Goal: Information Seeking & Learning: Find specific fact

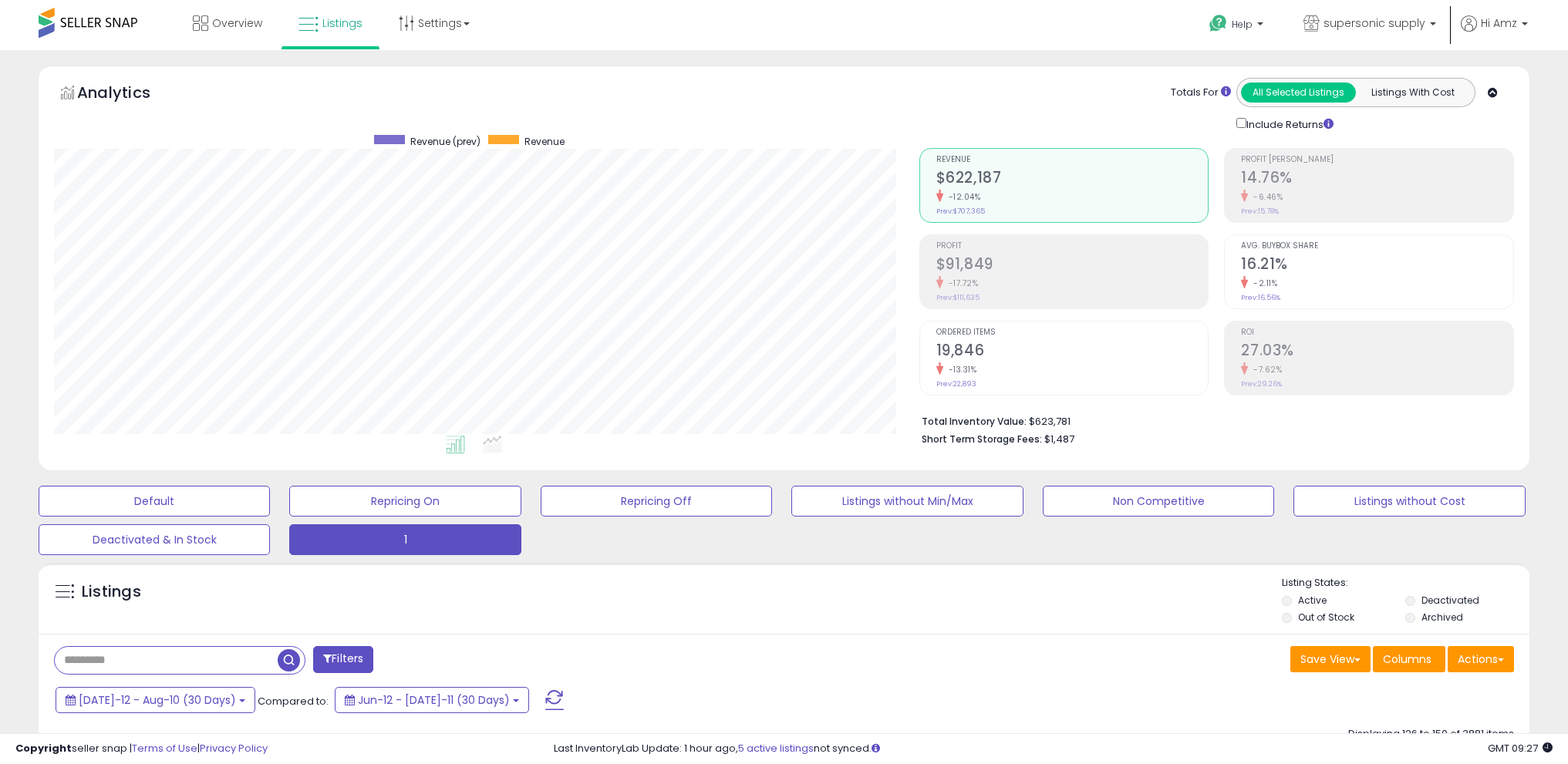
click at [156, 647] on input "text" at bounding box center [166, 660] width 223 height 27
paste input "**********"
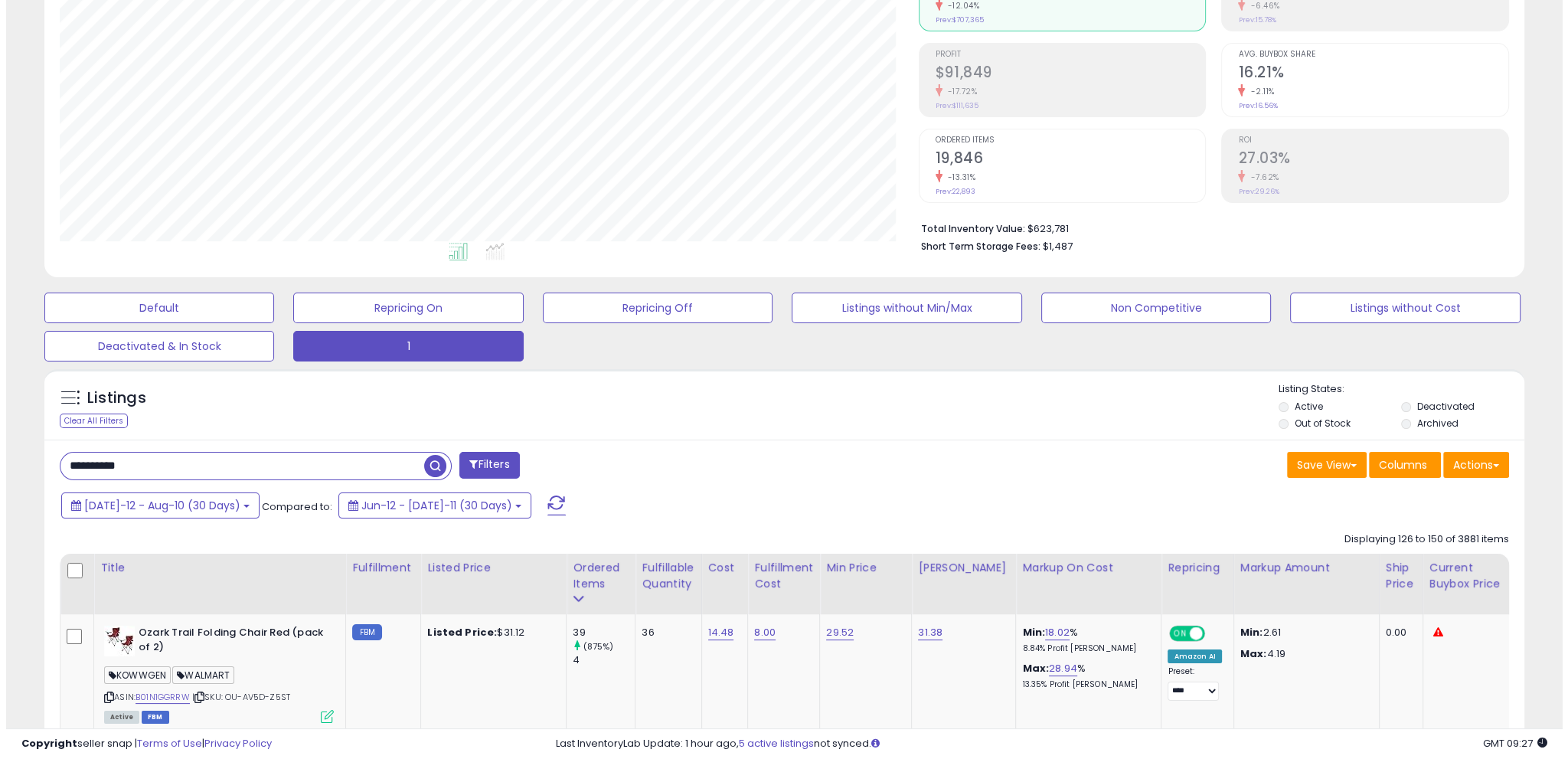
scroll to position [313, 858]
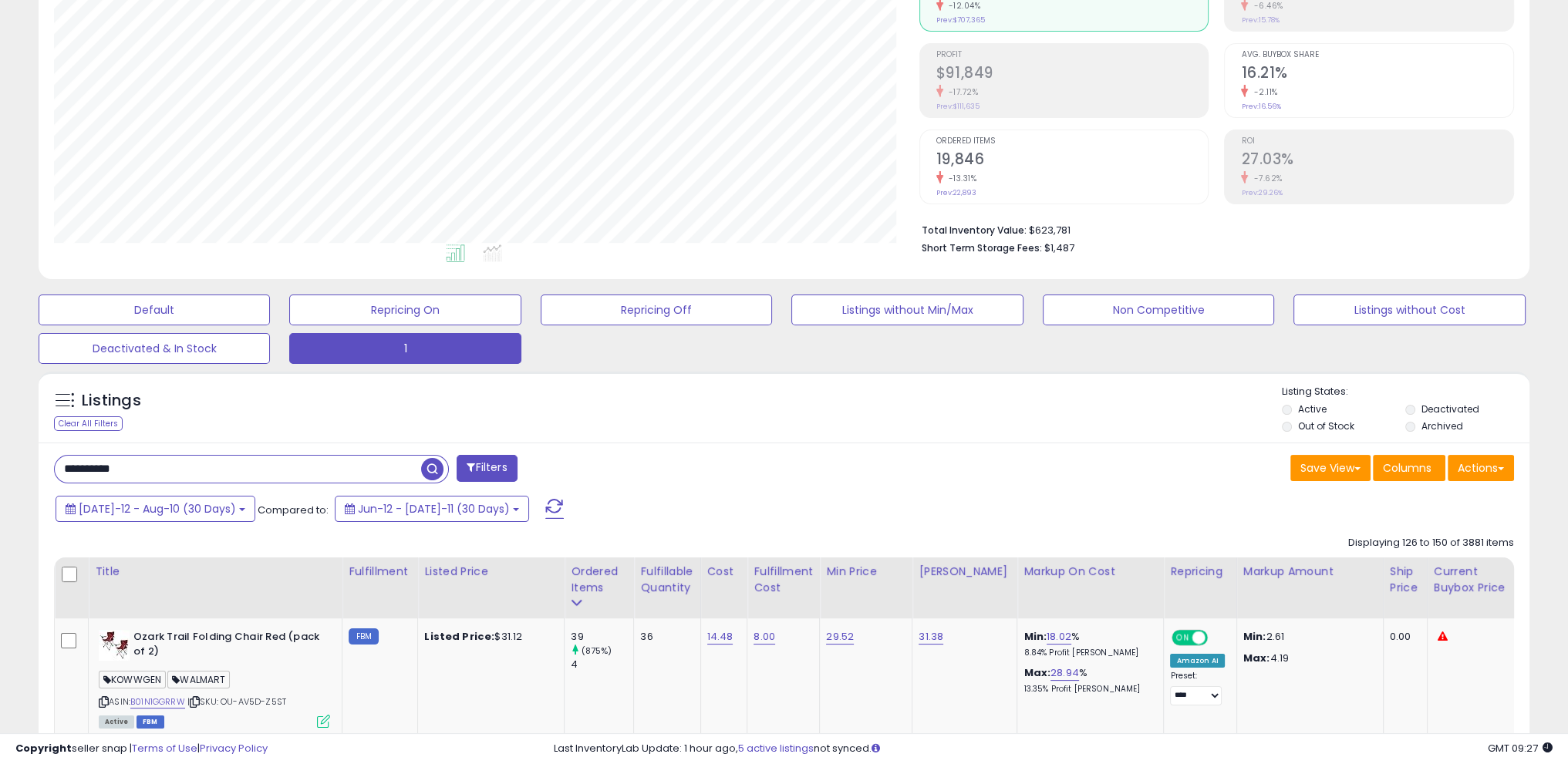
type input "**********"
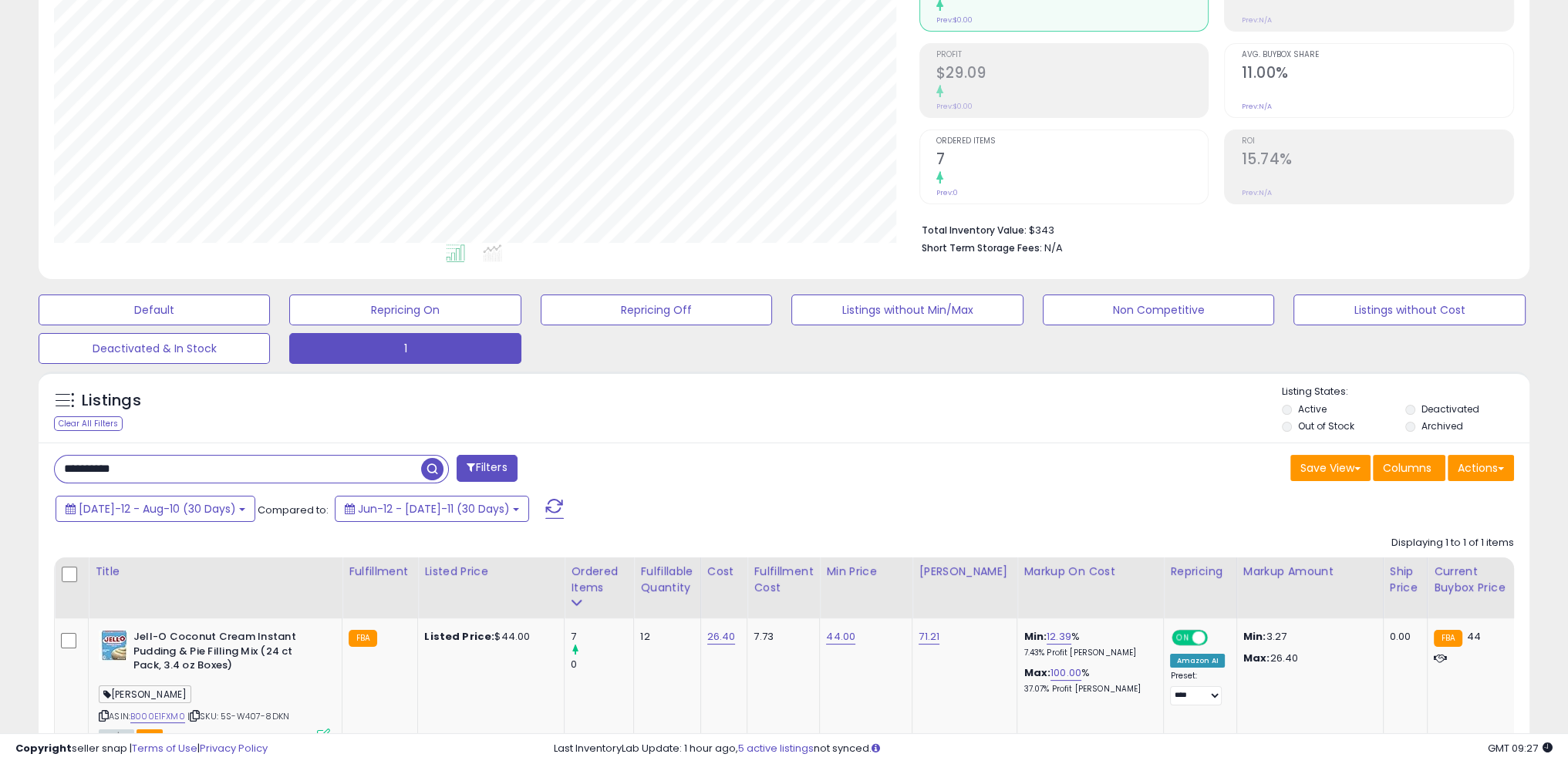
click at [318, 415] on div "Listings Clear All Filters Listing States:" at bounding box center [784, 411] width 1491 height 52
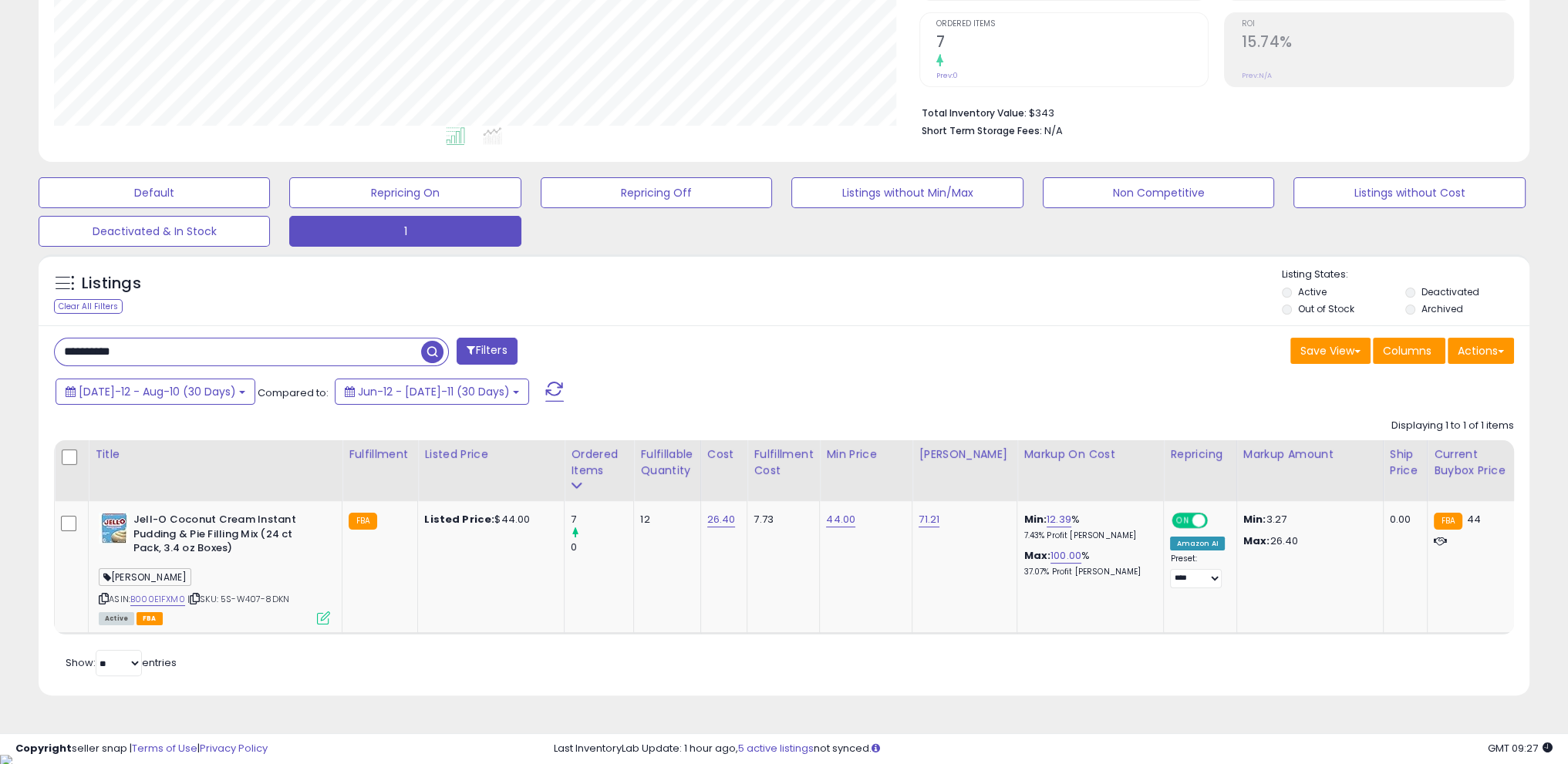
drag, startPoint x: 233, startPoint y: 353, endPoint x: 0, endPoint y: 314, distance: 236.2
click at [0, 314] on div "**********" at bounding box center [784, 247] width 1568 height 1011
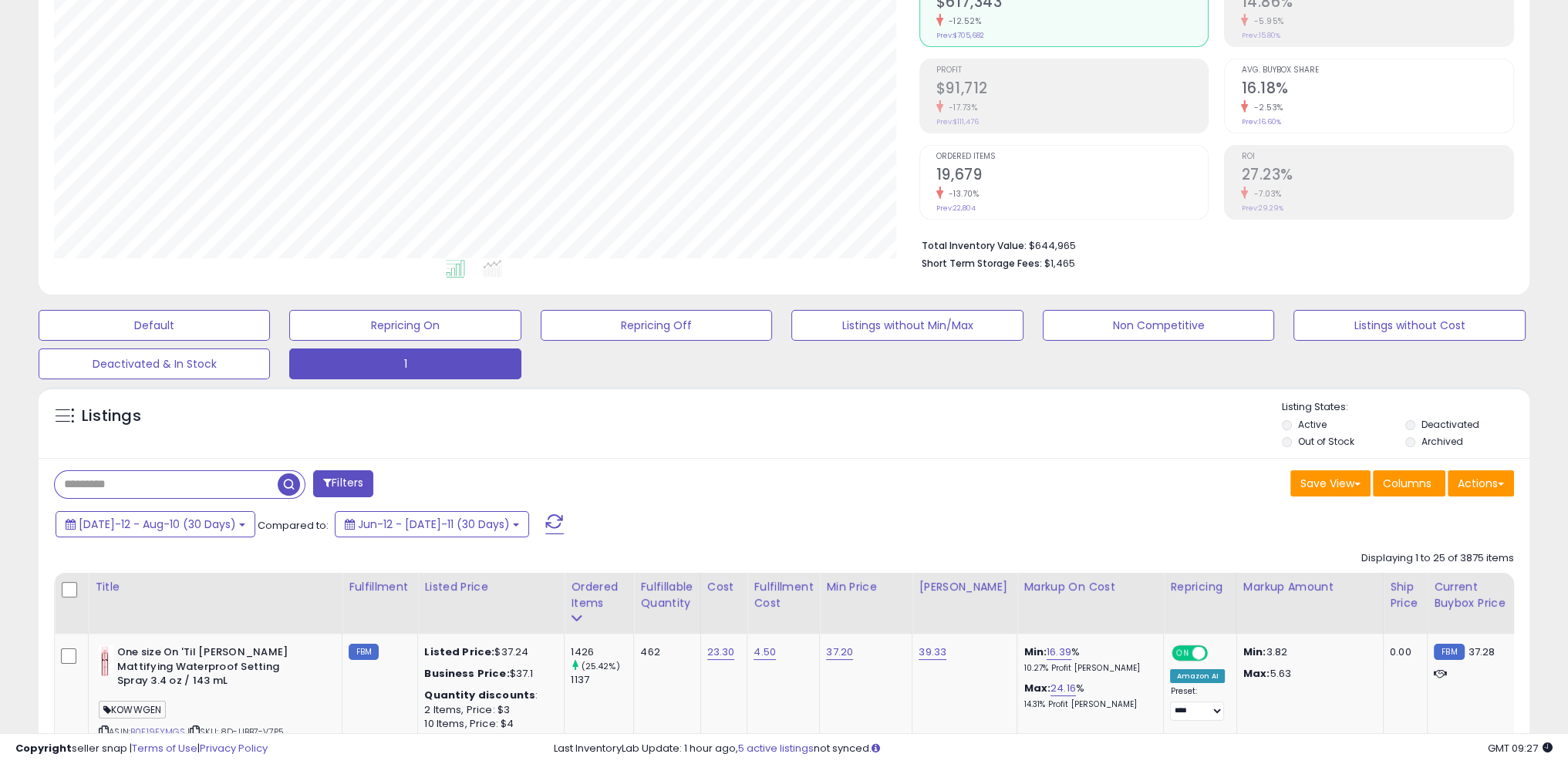
scroll to position [315, 865]
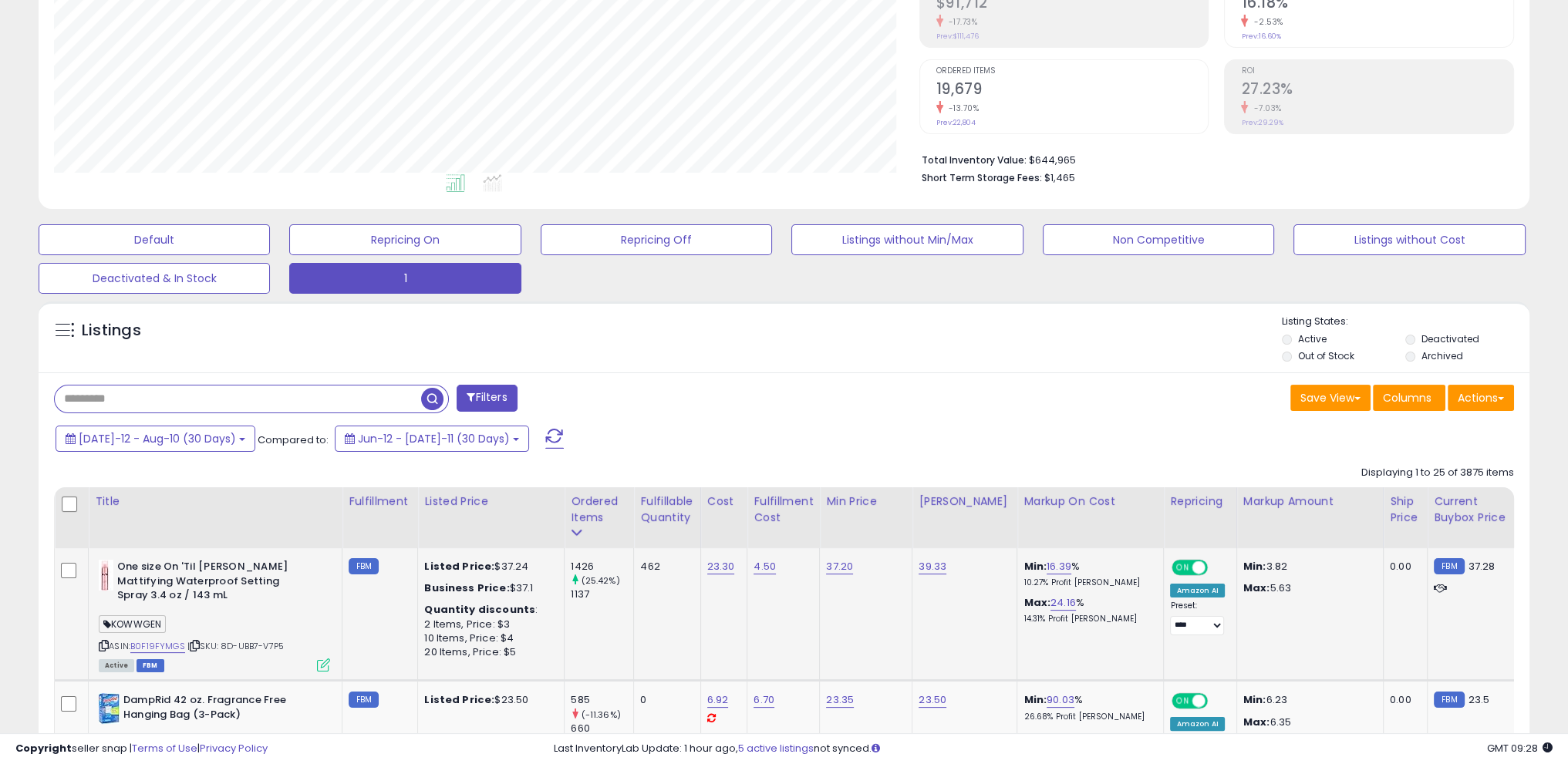
scroll to position [253, 0]
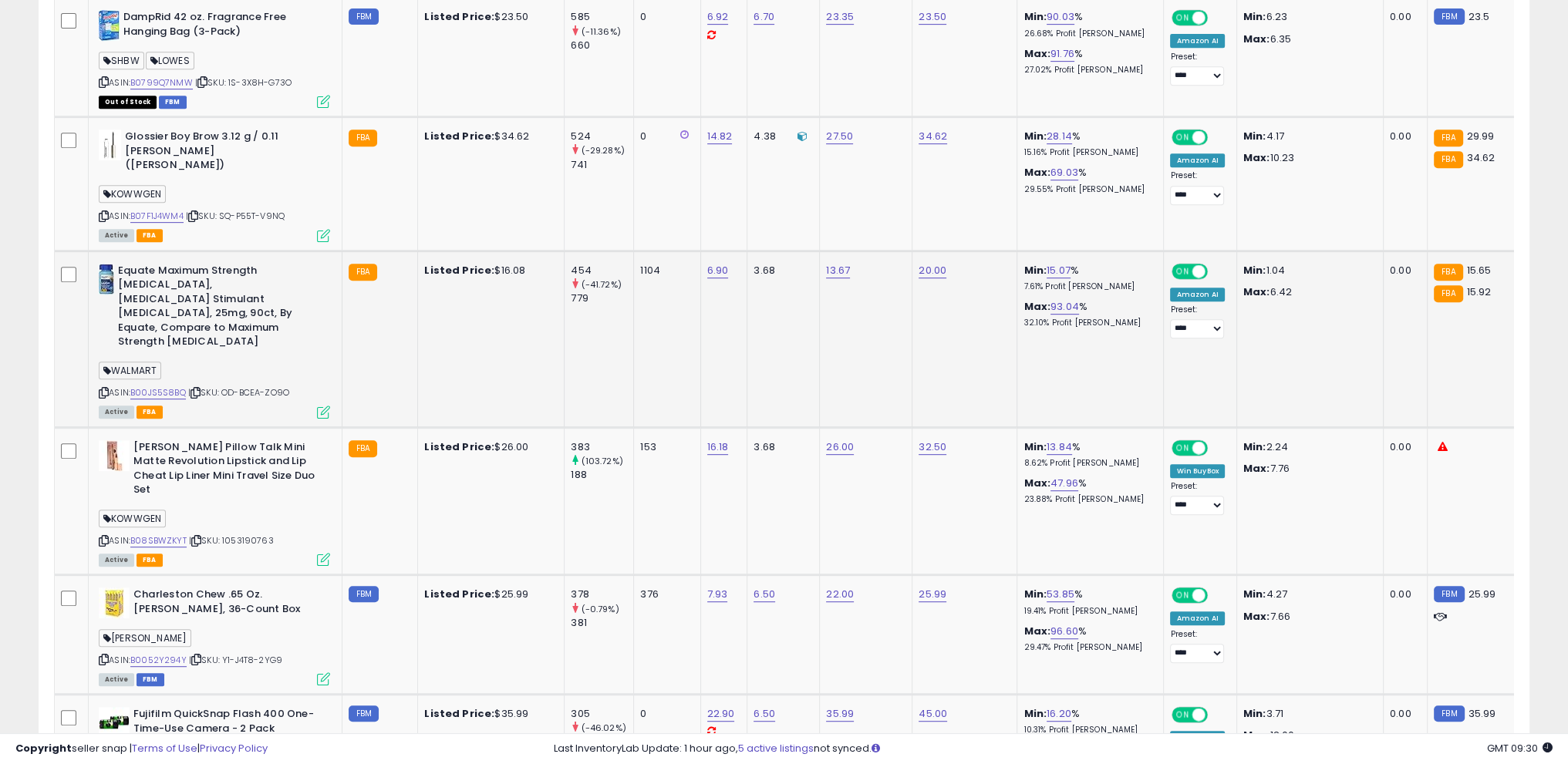
scroll to position [947, 0]
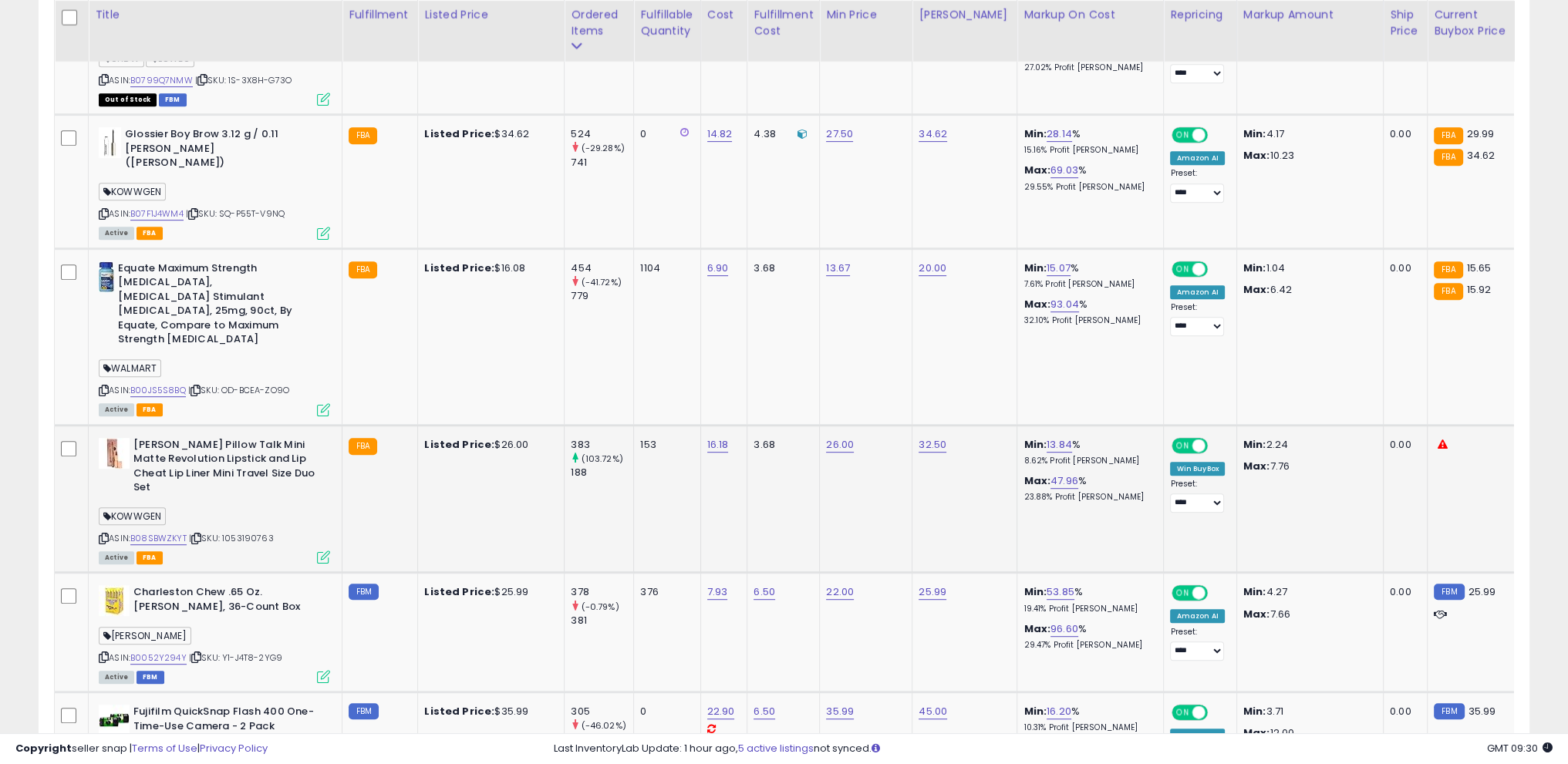
drag, startPoint x: 131, startPoint y: 395, endPoint x: 159, endPoint y: 442, distance: 54.7
click at [159, 442] on div "[PERSON_NAME] Pillow Talk Mini Matte Revolution Lipstick and Lip Cheat Lip Line…" at bounding box center [214, 468] width 232 height 61
copy div "[PERSON_NAME] Pillow Talk Mini Matte Revolution Lipstick and Lip Cheat Lip Line…"
click at [159, 442] on b "[PERSON_NAME] Pillow Talk Mini Matte Revolution Lipstick and Lip Cheat Lip Line…" at bounding box center [228, 468] width 188 height 61
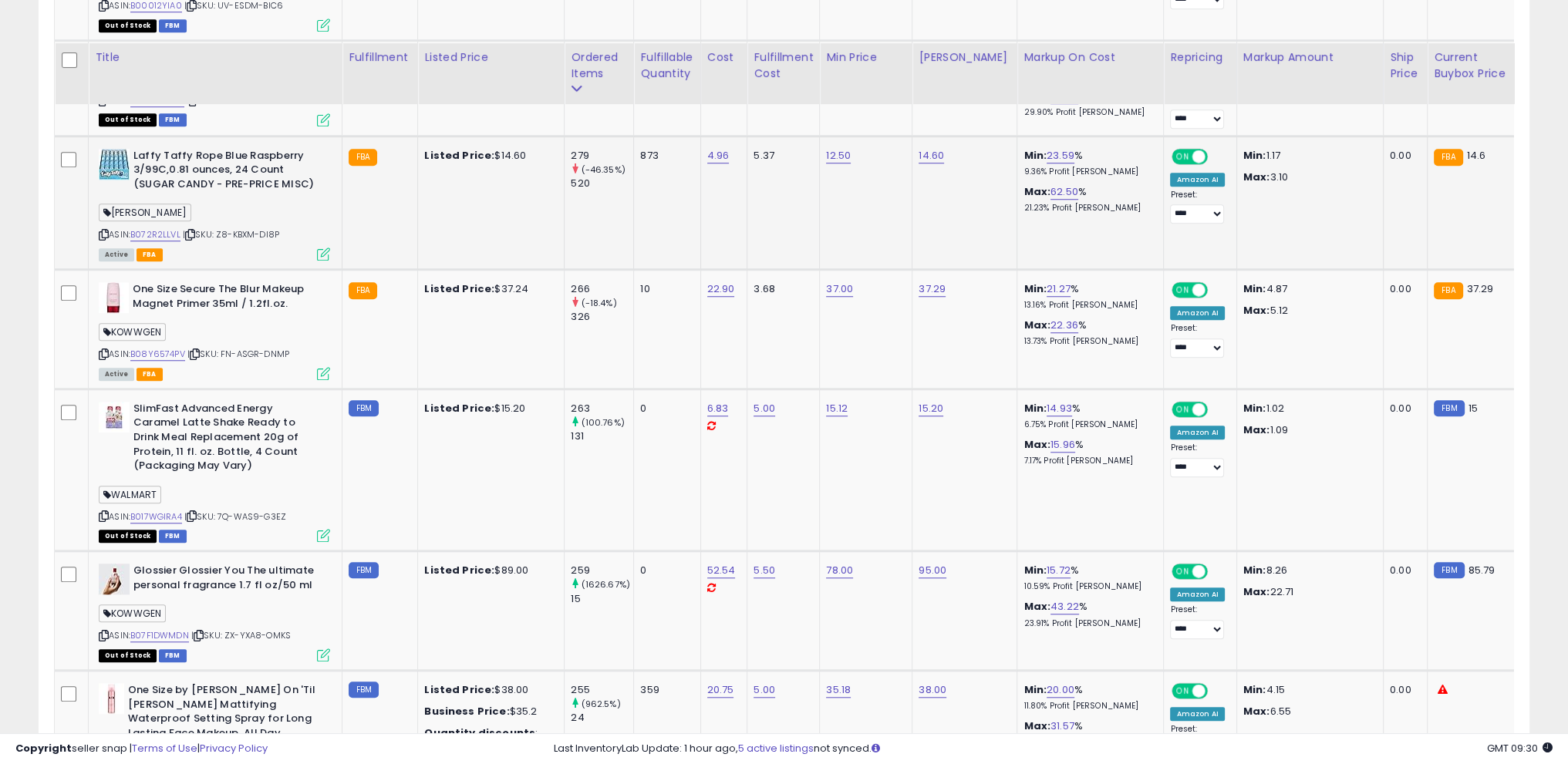
scroll to position [1872, 0]
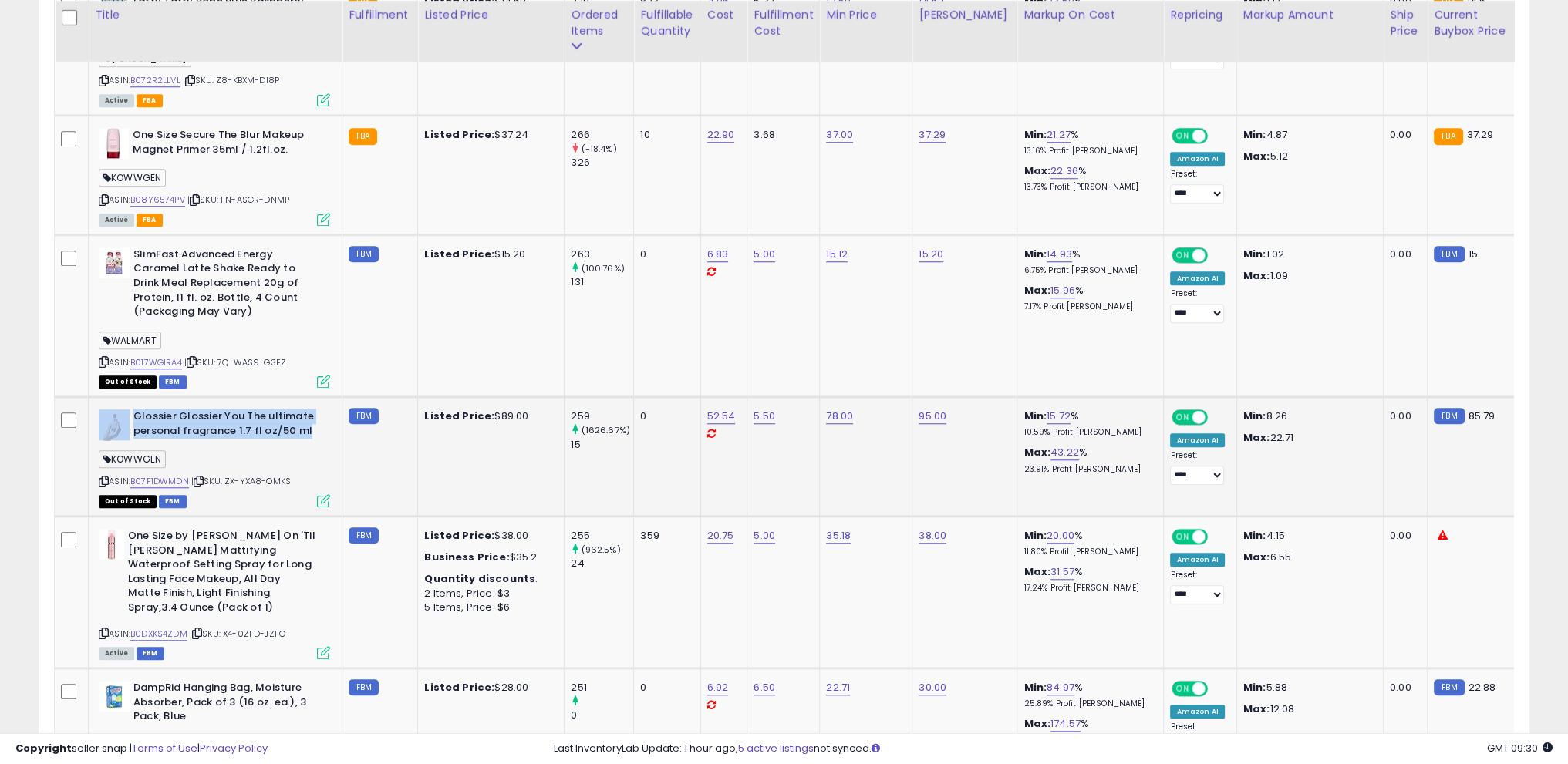
drag, startPoint x: 130, startPoint y: 368, endPoint x: 312, endPoint y: 382, distance: 182.5
click at [312, 410] on div "Glossier Glossier You The ultimate personal fragrance 1.7 fl oz/50 ml" at bounding box center [214, 425] width 232 height 32
copy div "Glossier Glossier You The ultimate personal fragrance 1.7 fl oz/50 ml"
click at [297, 451] on div "KOWWGEN" at bounding box center [214, 461] width 232 height 21
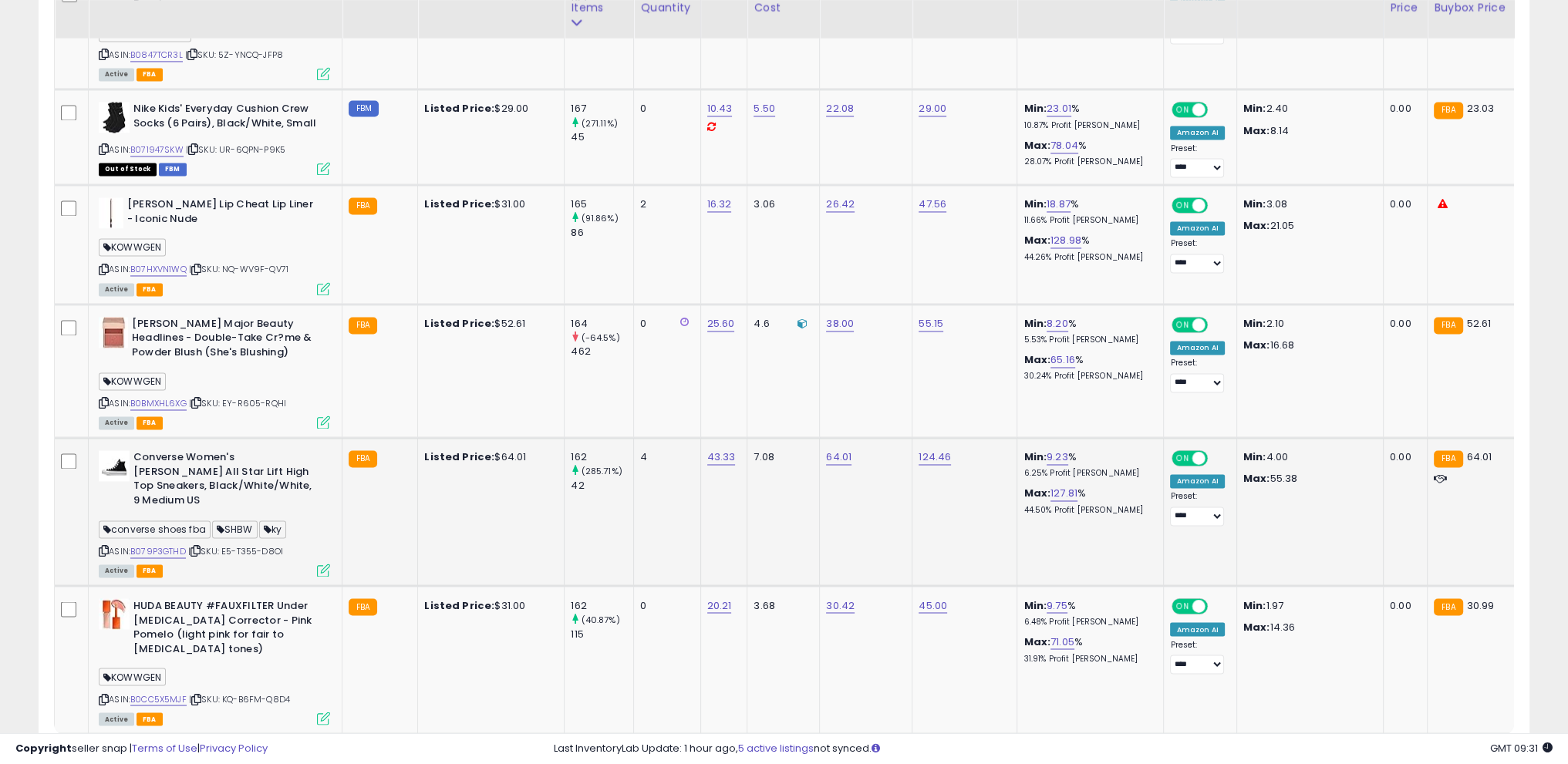
scroll to position [3368, 0]
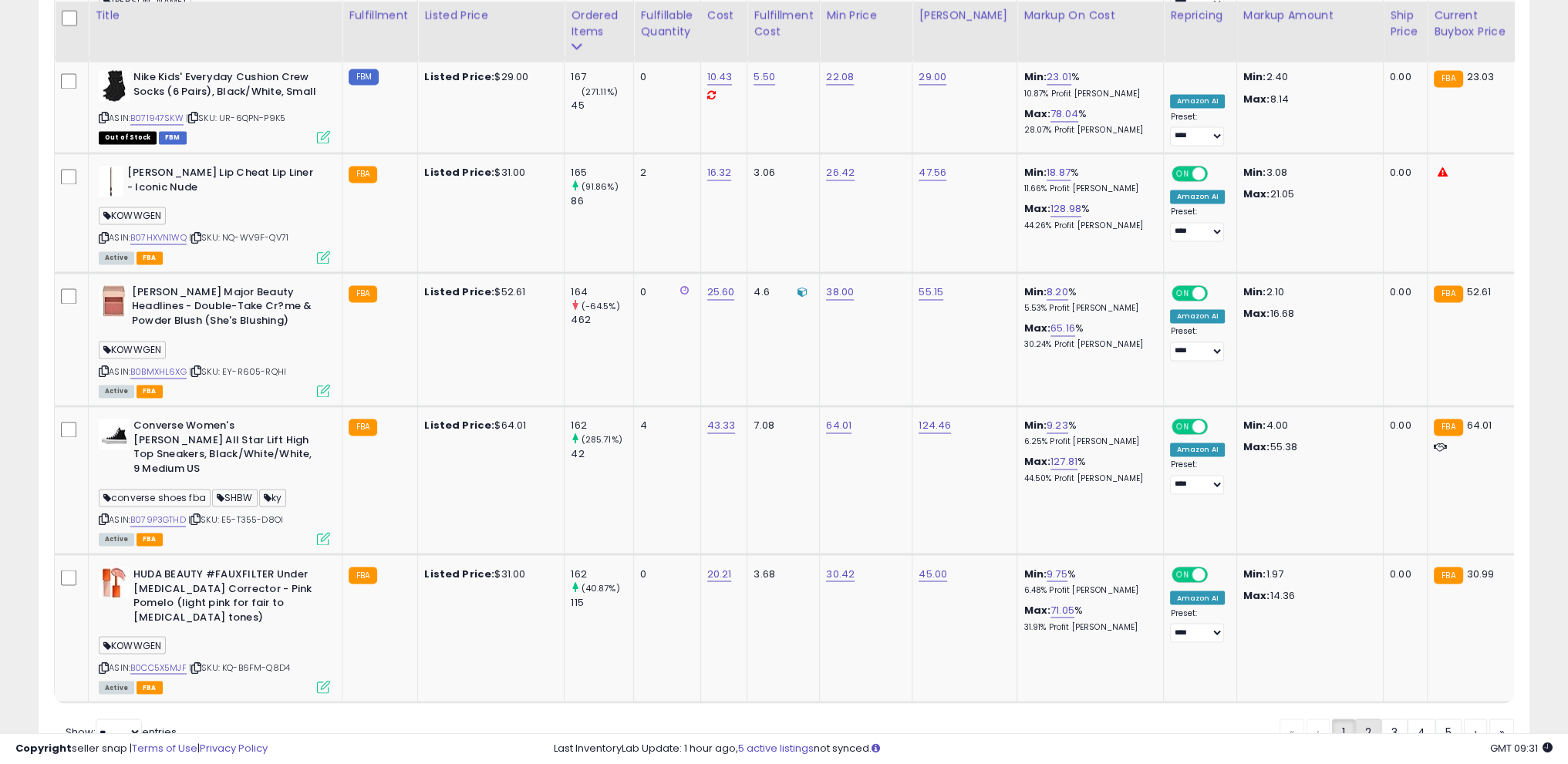
click at [1408, 719] on link "2" at bounding box center [1421, 732] width 27 height 27
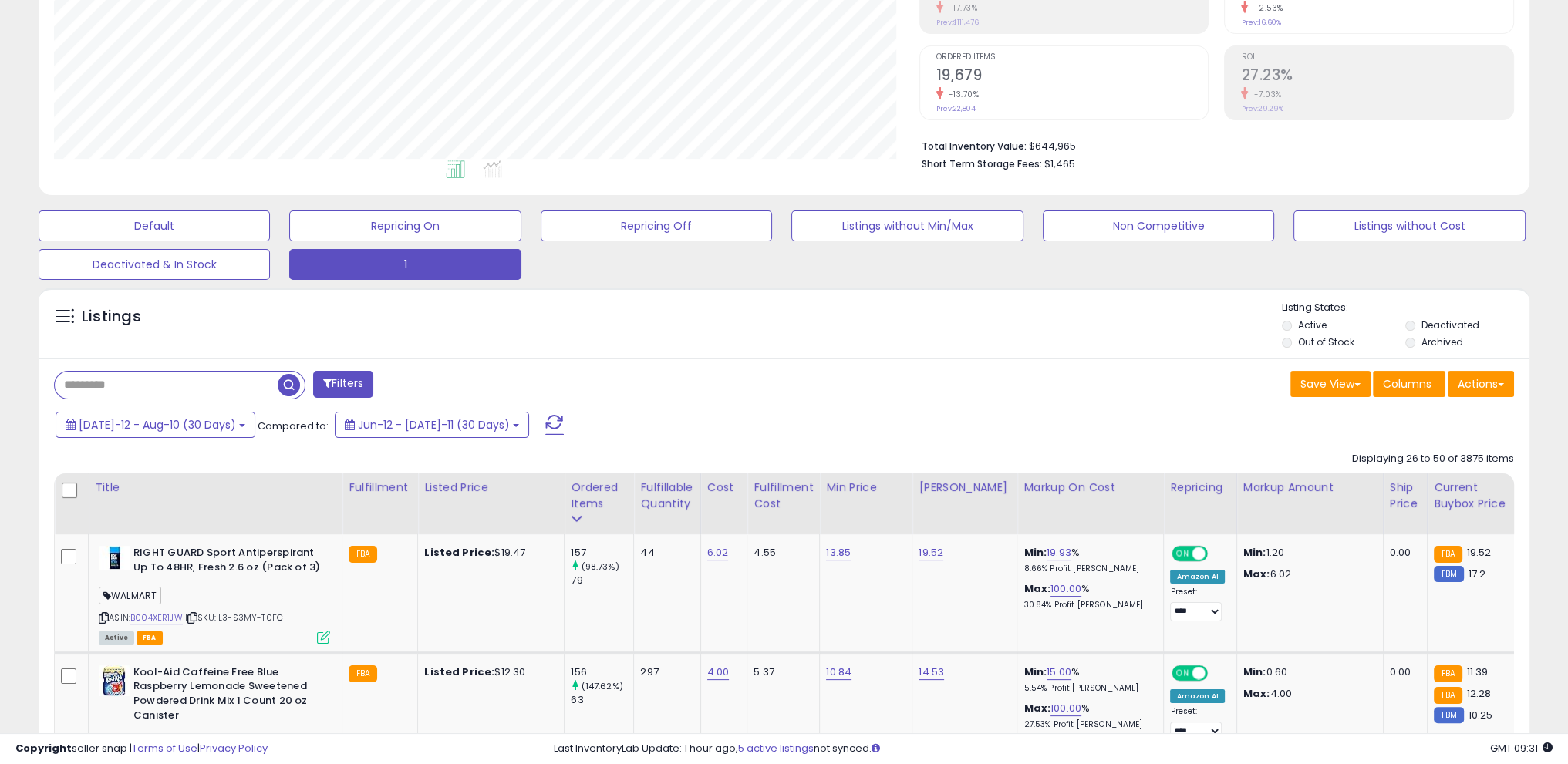
scroll to position [268, 0]
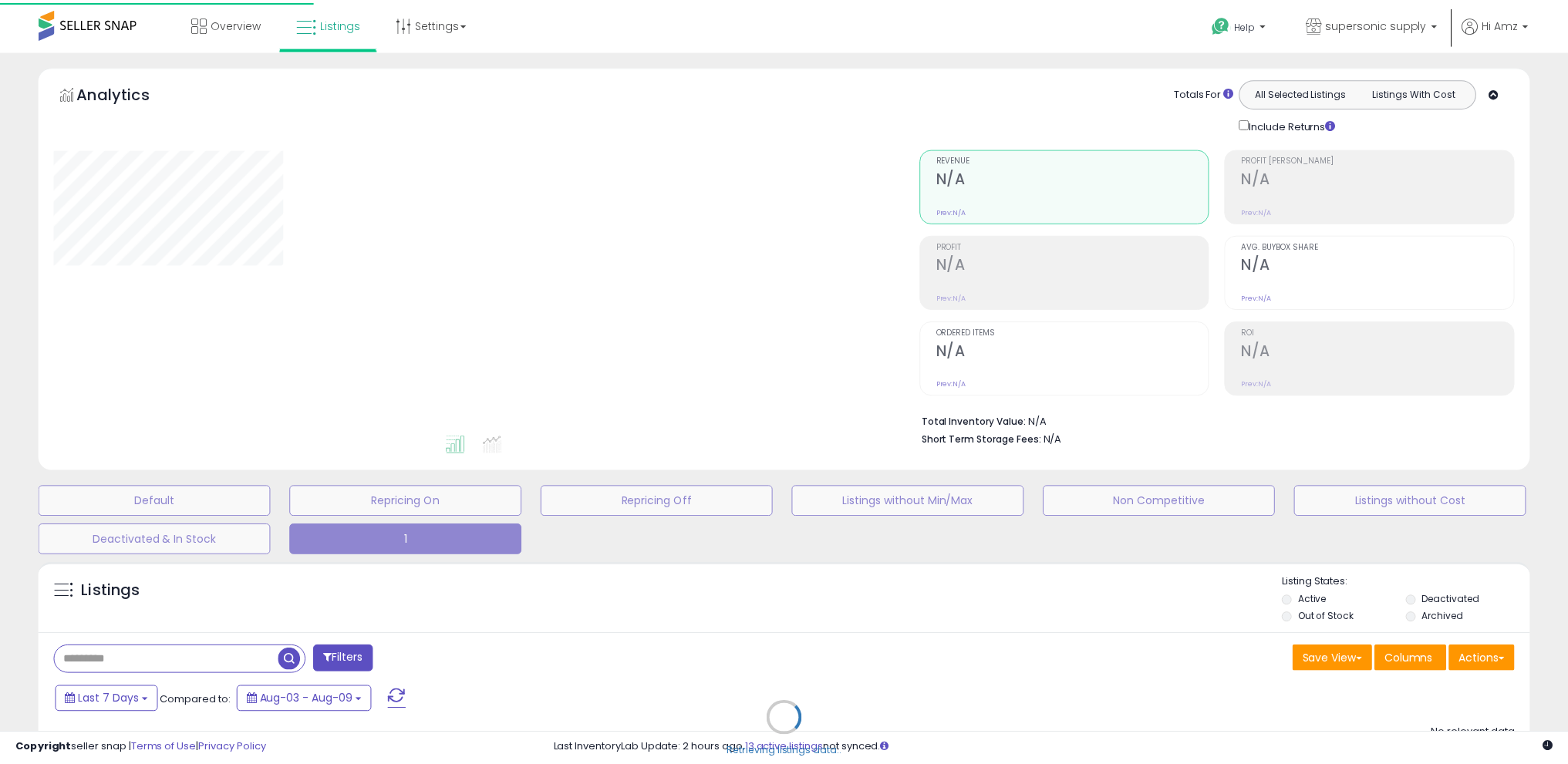
scroll to position [191, 0]
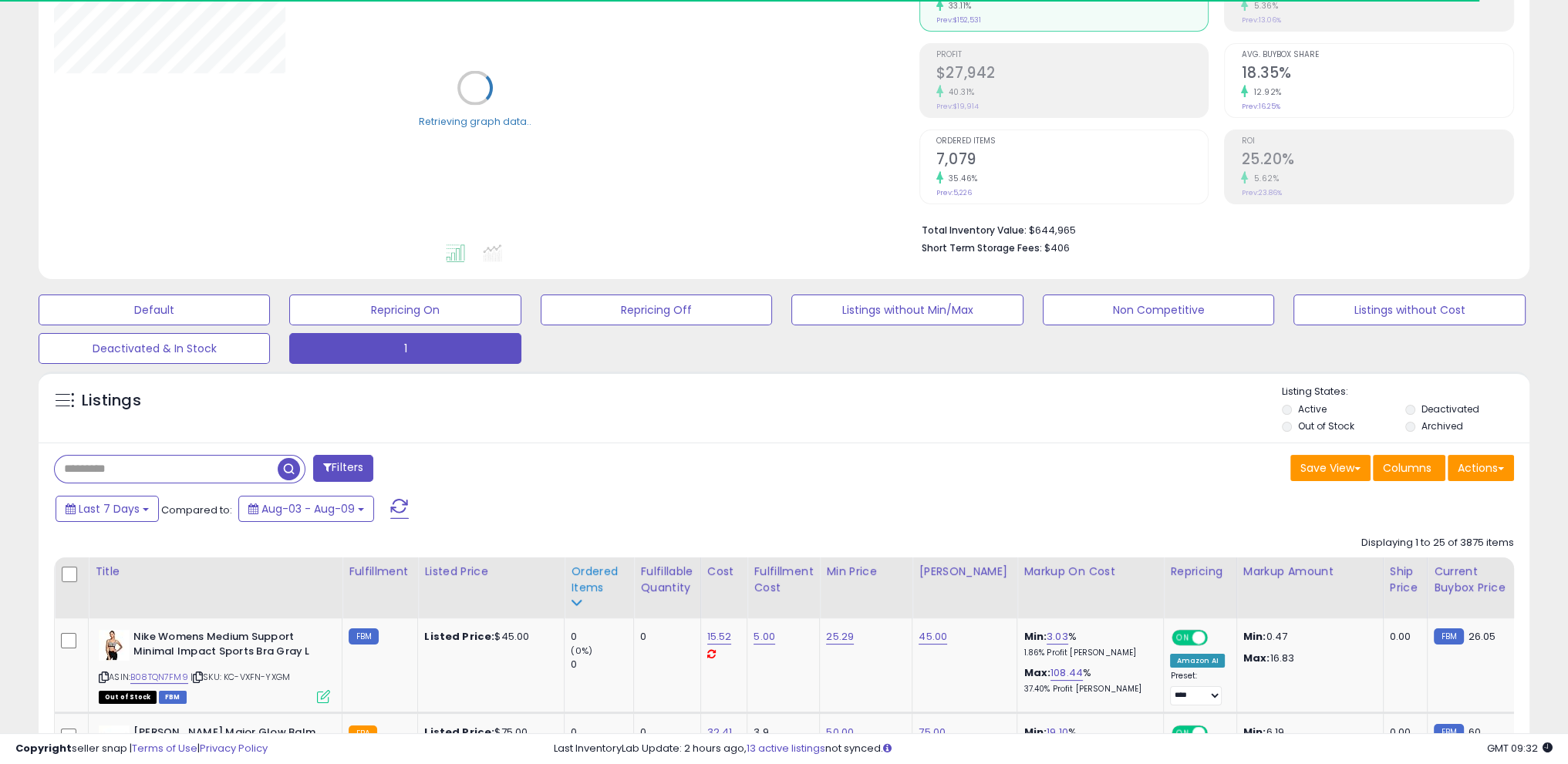
click at [599, 582] on div "Ordered Items" at bounding box center [599, 579] width 56 height 32
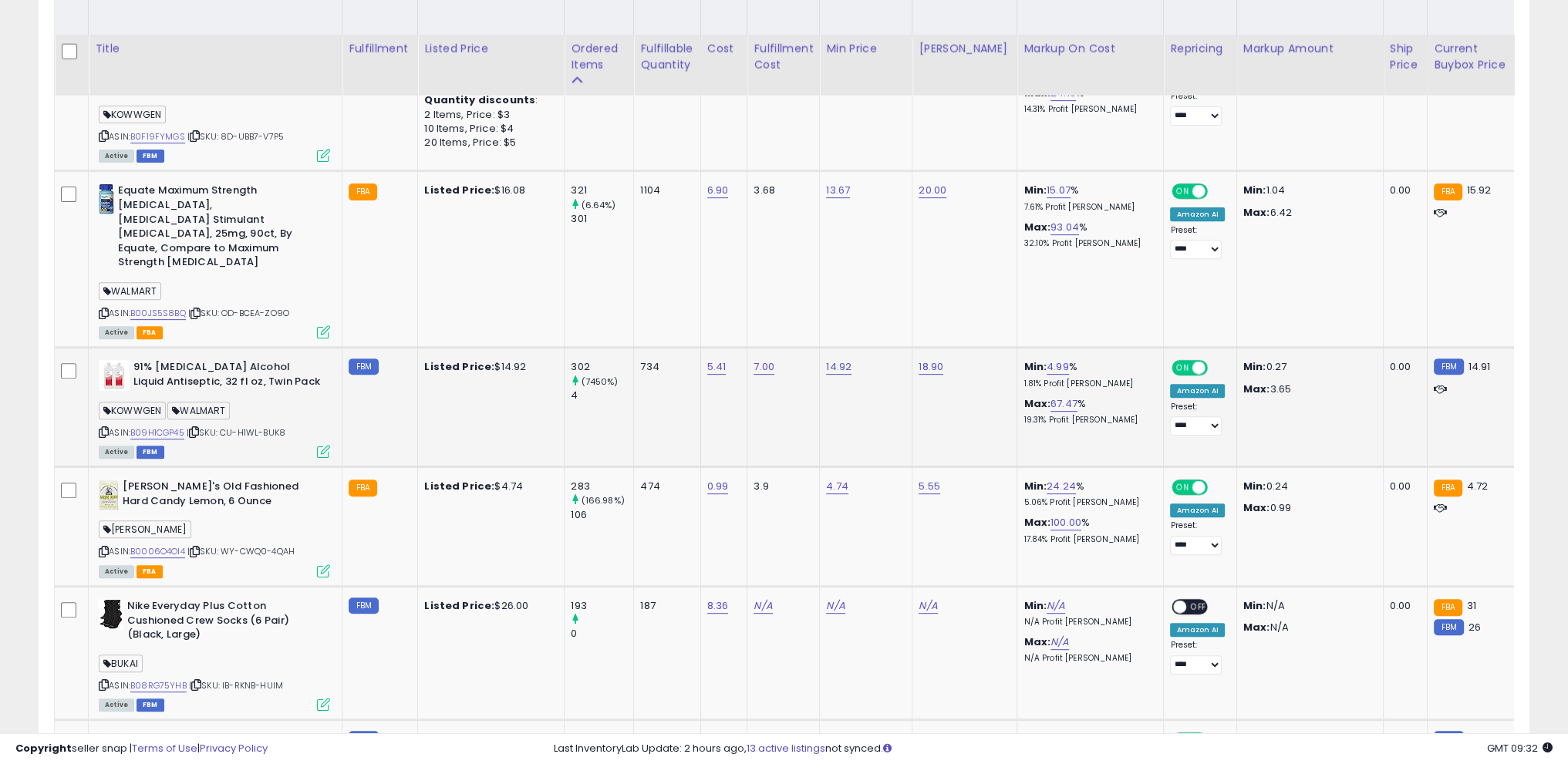
scroll to position [808, 0]
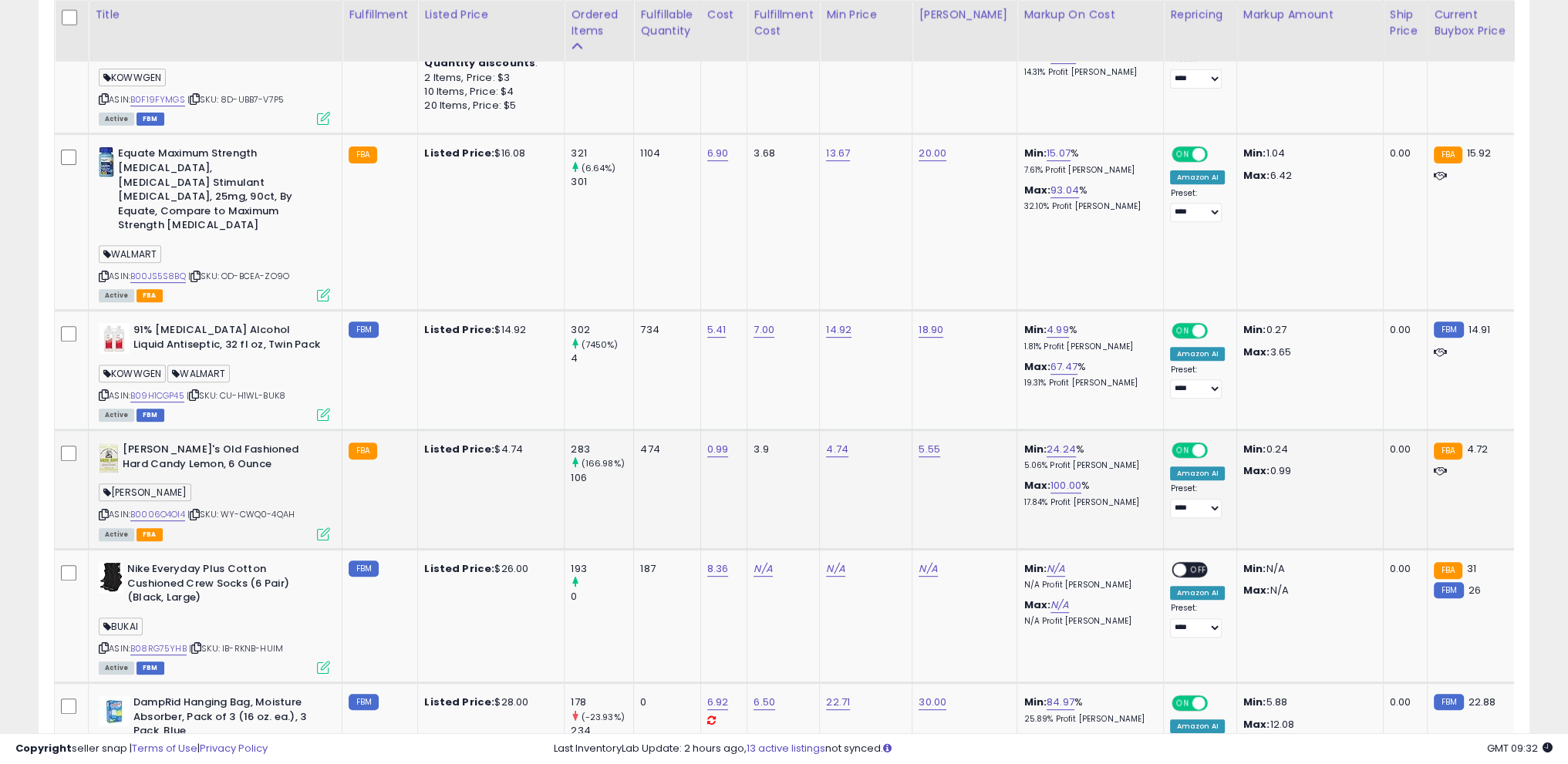
click at [99, 511] on icon at bounding box center [103, 515] width 10 height 9
click at [100, 511] on icon at bounding box center [103, 515] width 10 height 9
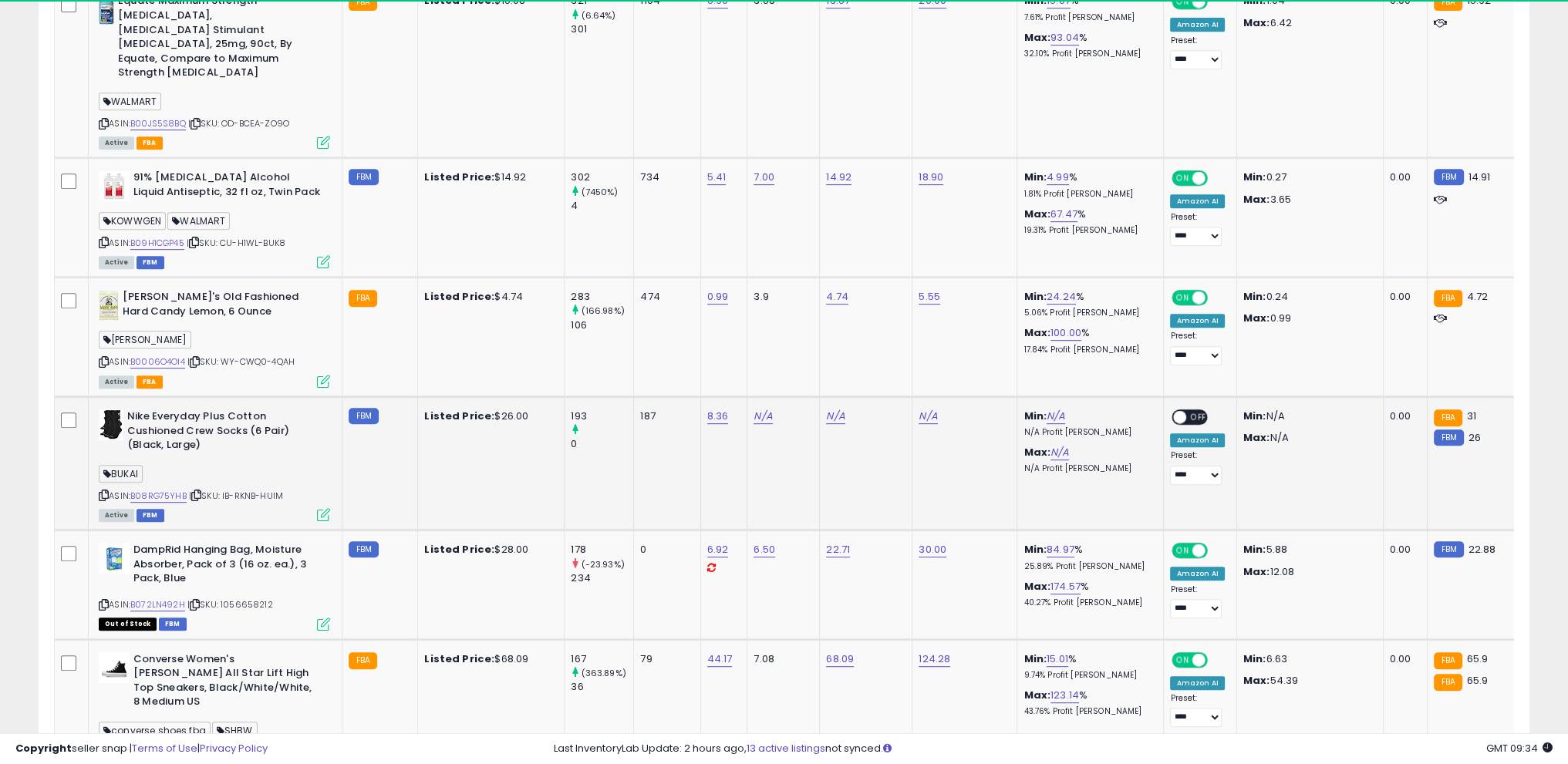
scroll to position [962, 0]
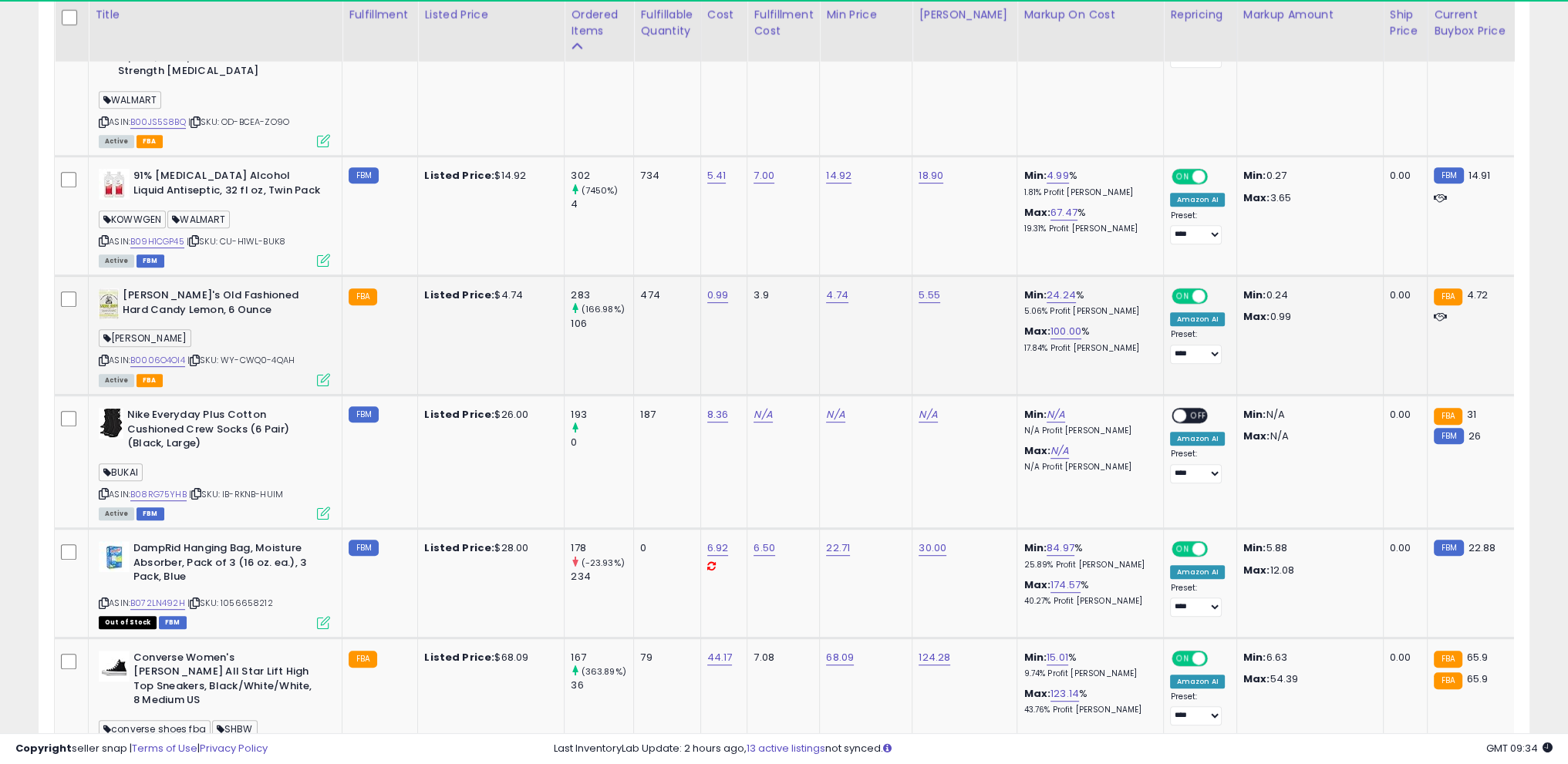
click at [102, 356] on icon at bounding box center [103, 360] width 10 height 9
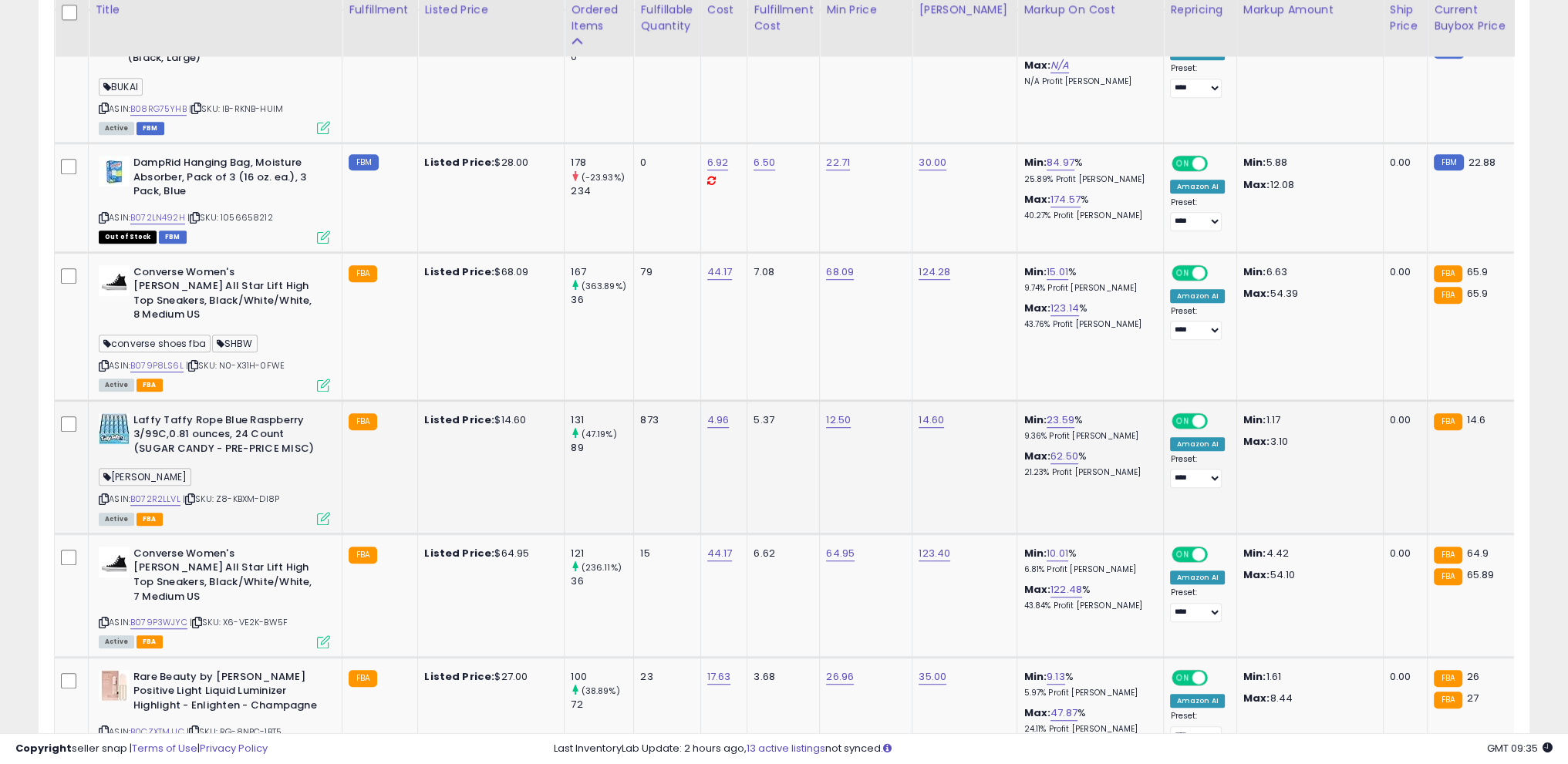
scroll to position [1117, 0]
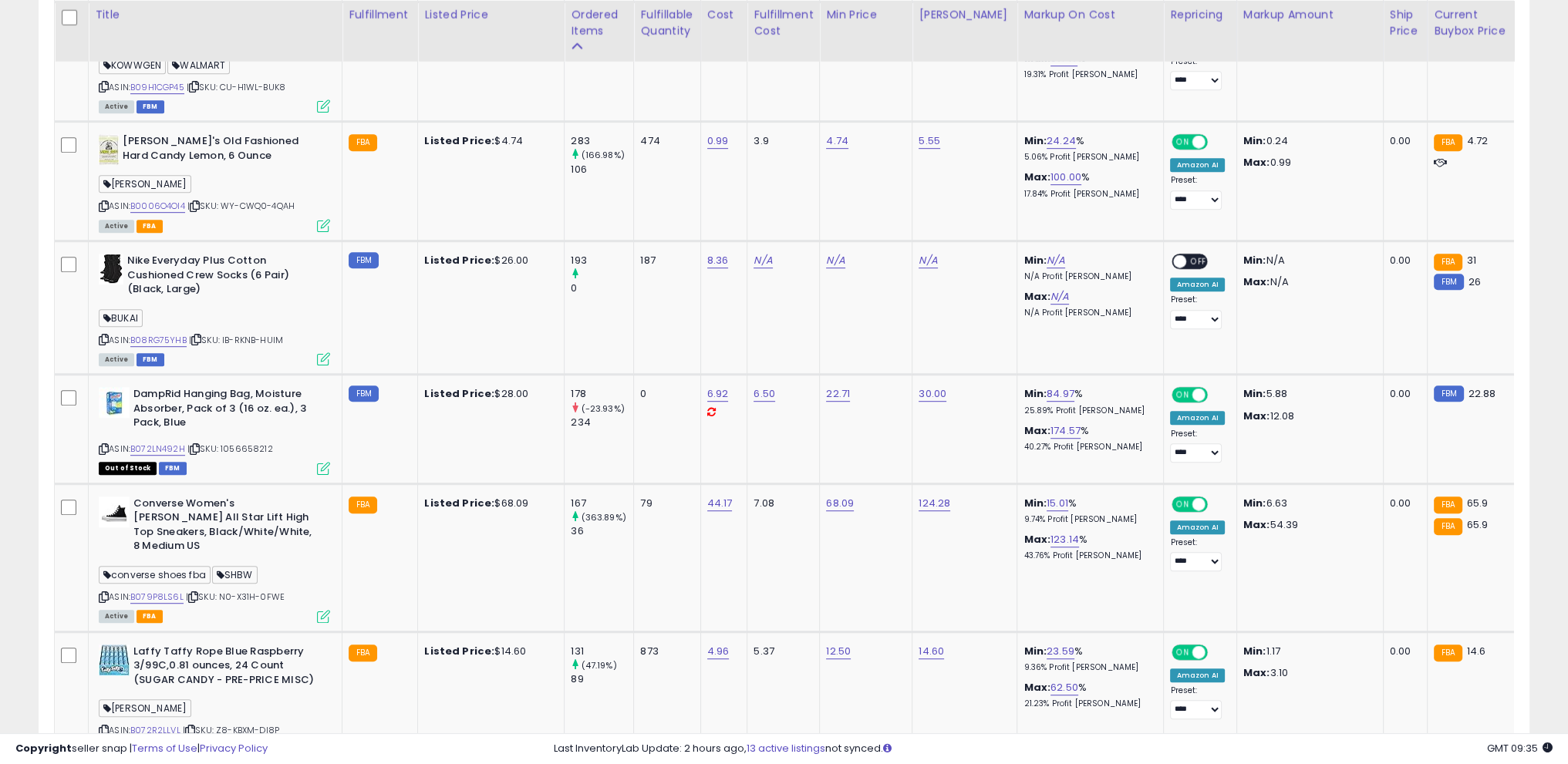
drag, startPoint x: 0, startPoint y: 545, endPoint x: 2, endPoint y: 526, distance: 19.1
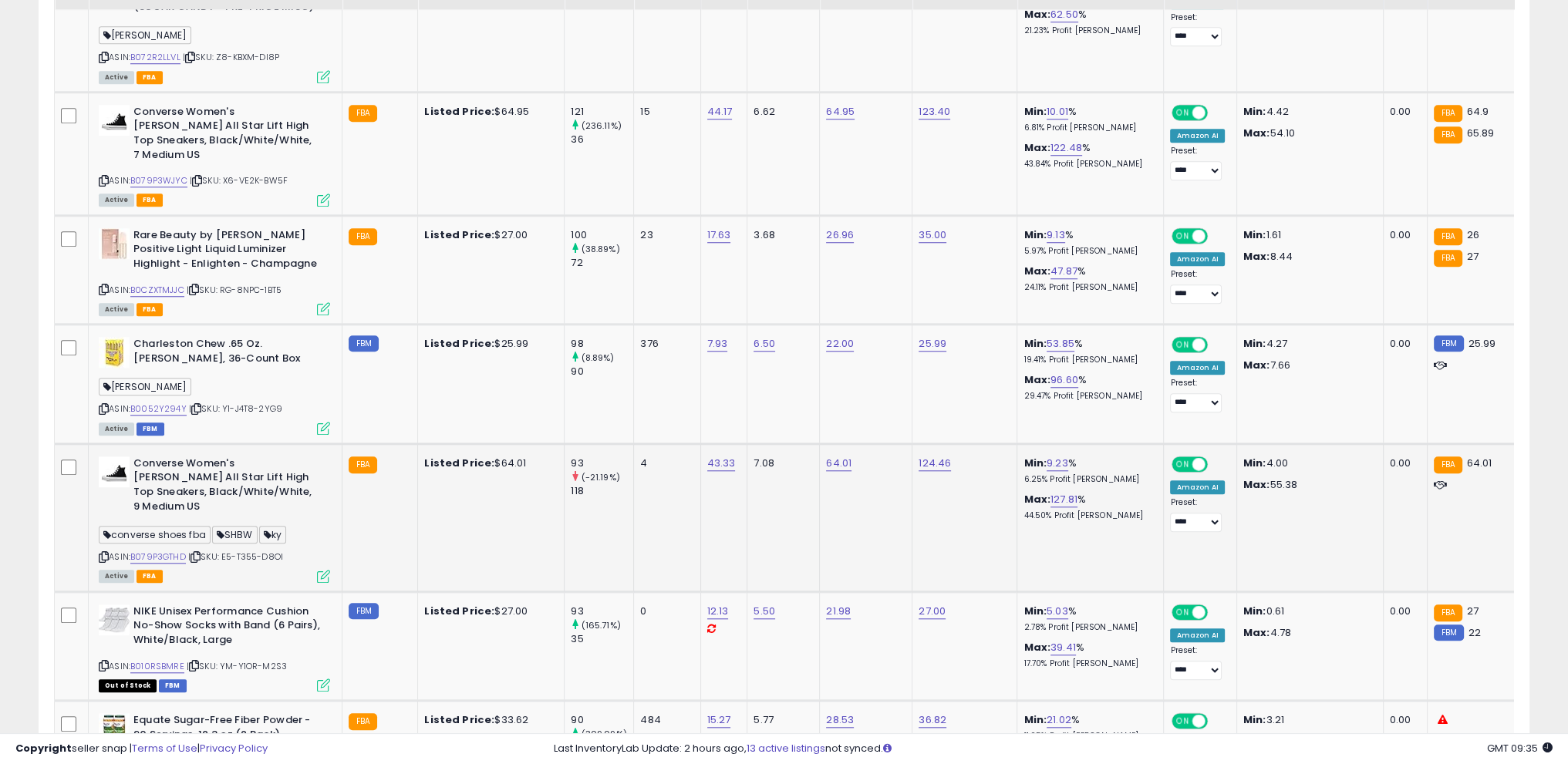
scroll to position [1887, 0]
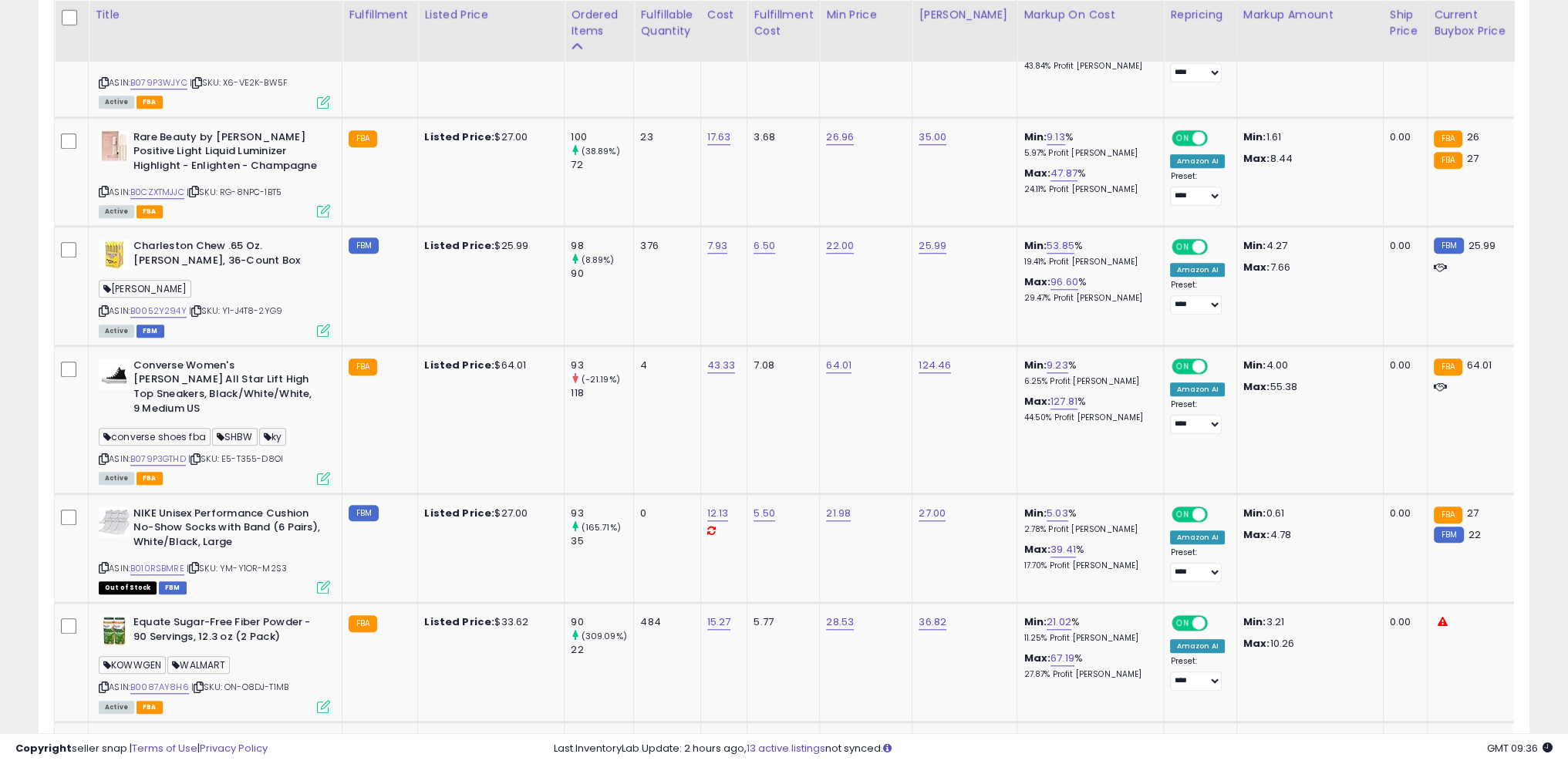
click at [0, 528] on div "**********" at bounding box center [784, 204] width 1568 height 4083
drag, startPoint x: 133, startPoint y: 431, endPoint x: 245, endPoint y: 470, distance: 118.6
click at [245, 507] on b "NIKE Unisex Performance Cushion No-Show Socks with Band (6 Pairs), White/Black,…" at bounding box center [228, 530] width 188 height 47
click at [282, 507] on b "NIKE Unisex Performance Cushion No-Show Socks with Band (6 Pairs), White/Black,…" at bounding box center [228, 530] width 188 height 47
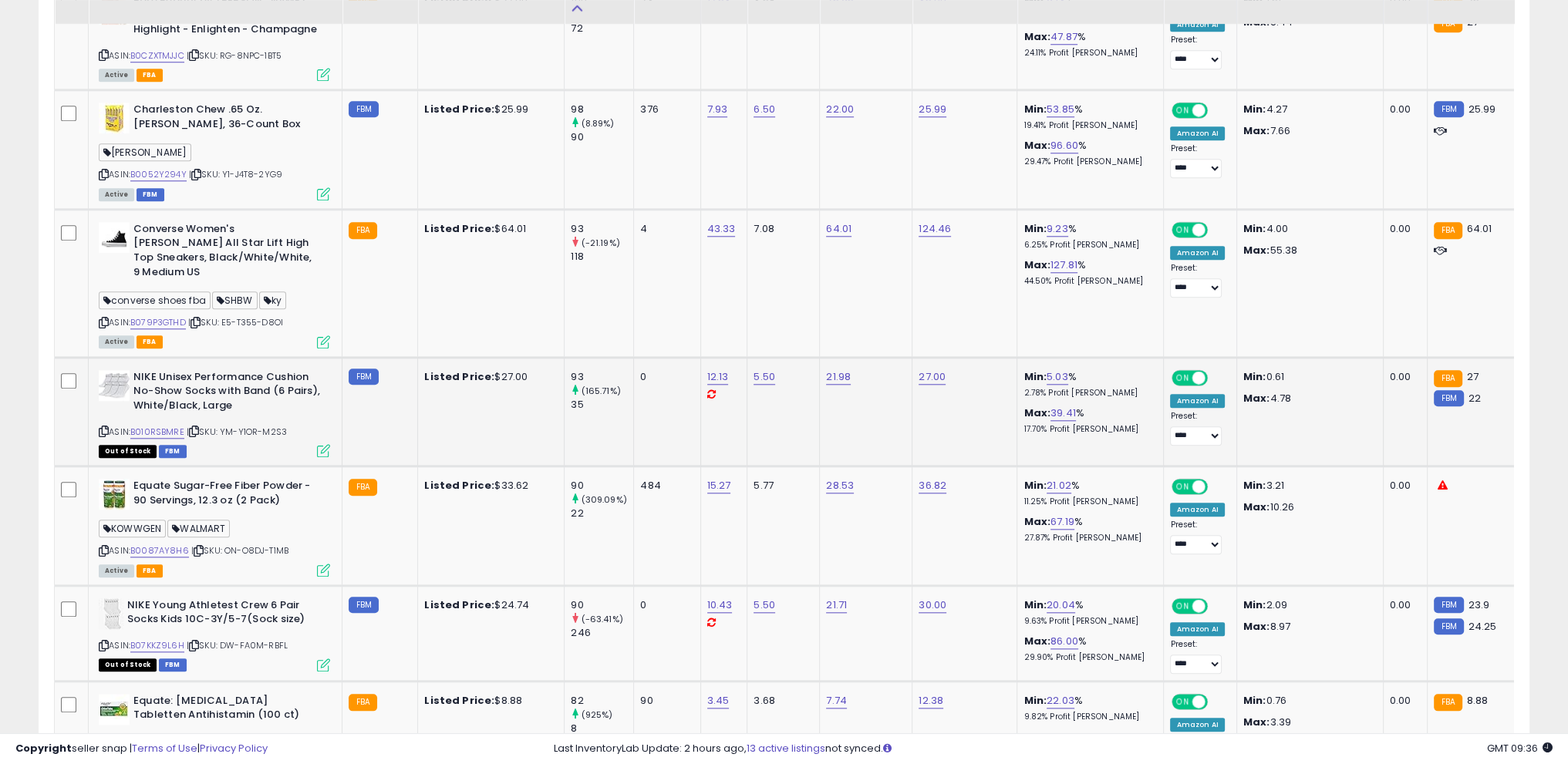
scroll to position [2042, 0]
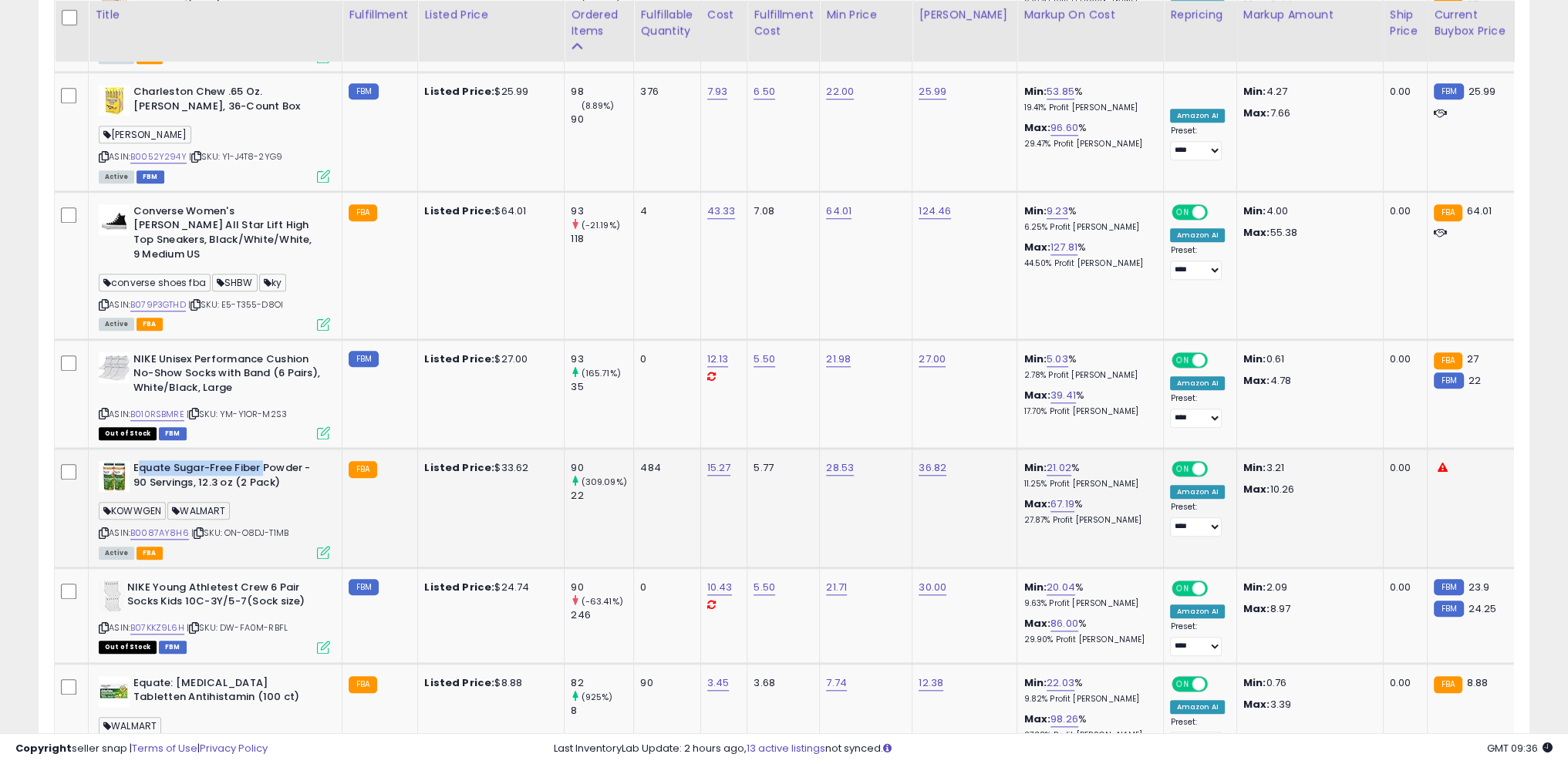
drag, startPoint x: 139, startPoint y: 386, endPoint x: 267, endPoint y: 394, distance: 128.2
click at [267, 461] on b "Equate Sugar-Free Fiber Powder - 90 Servings, 12.3 oz (2 Pack)" at bounding box center [228, 477] width 188 height 32
click at [291, 461] on b "Equate Sugar-Free Fiber Powder - 90 Servings, 12.3 oz (2 Pack)" at bounding box center [228, 477] width 188 height 32
drag, startPoint x: 296, startPoint y: 403, endPoint x: 128, endPoint y: 392, distance: 168.4
click at [128, 461] on div "Equate Sugar-Free Fiber Powder - 90 Servings, 12.3 oz (2 Pack)" at bounding box center [214, 477] width 232 height 32
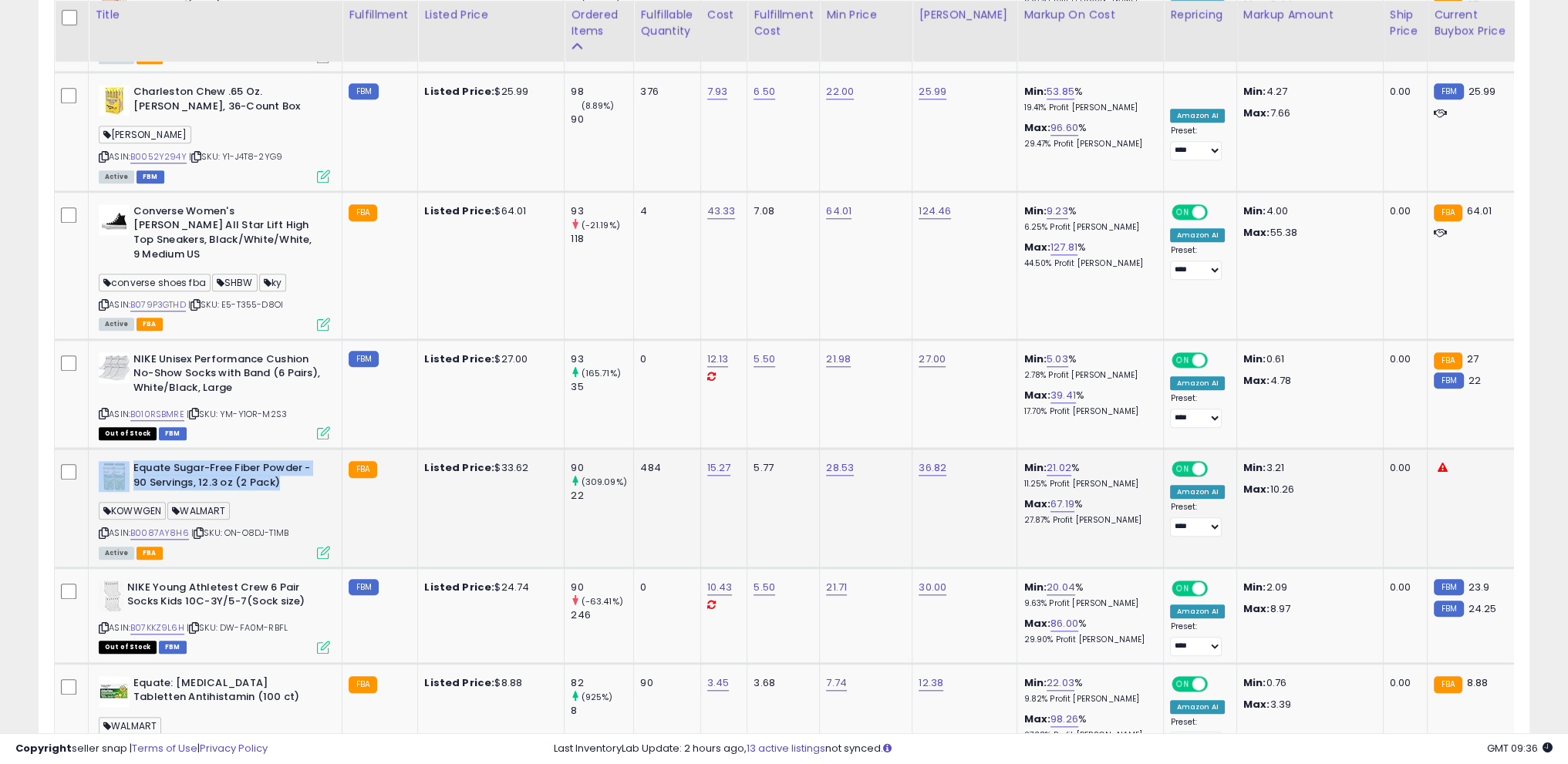
copy div "Equate Sugar-Free Fiber Powder - 90 Servings, 12.3 oz (2 Pack)"
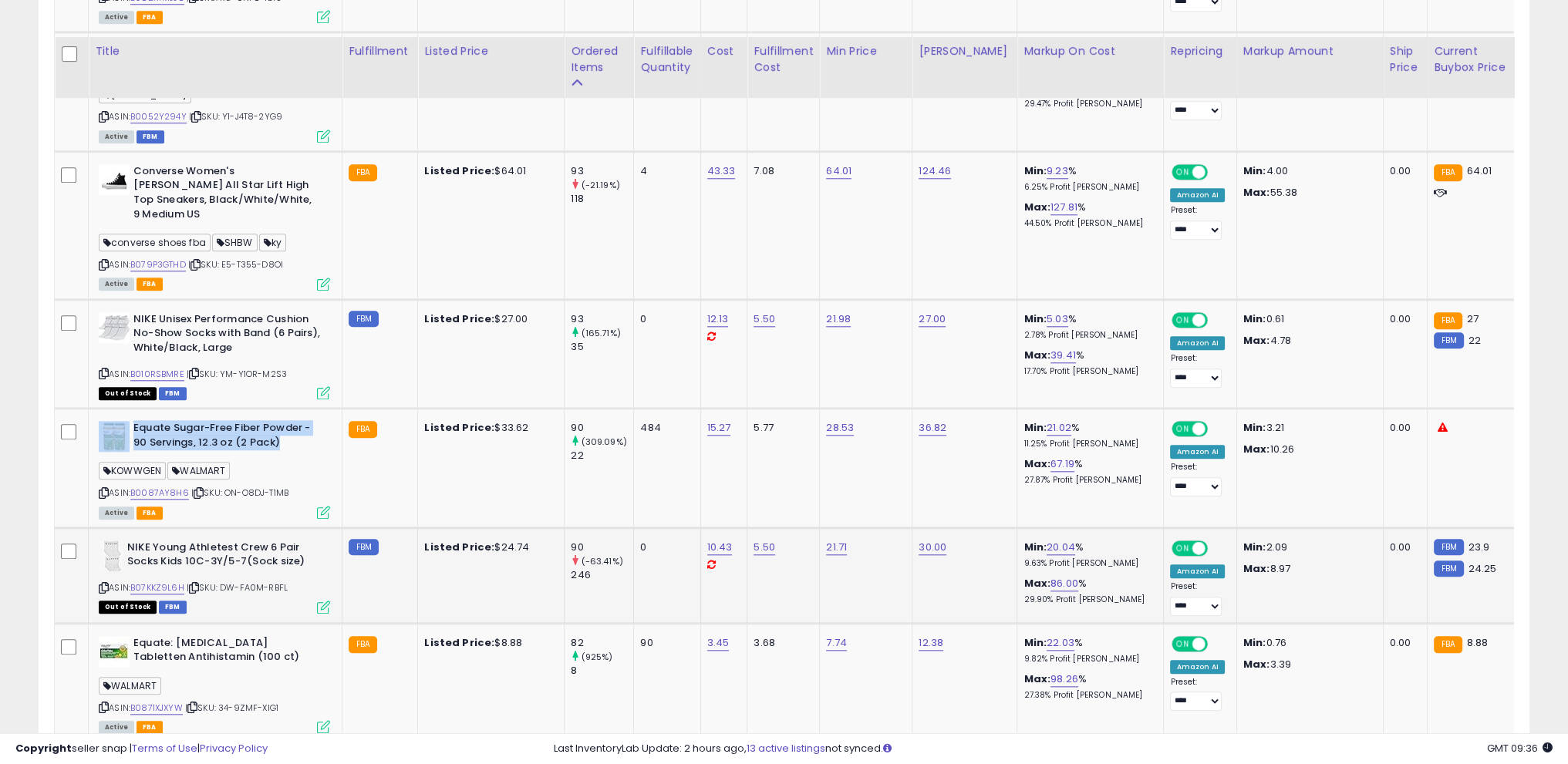
scroll to position [2118, 0]
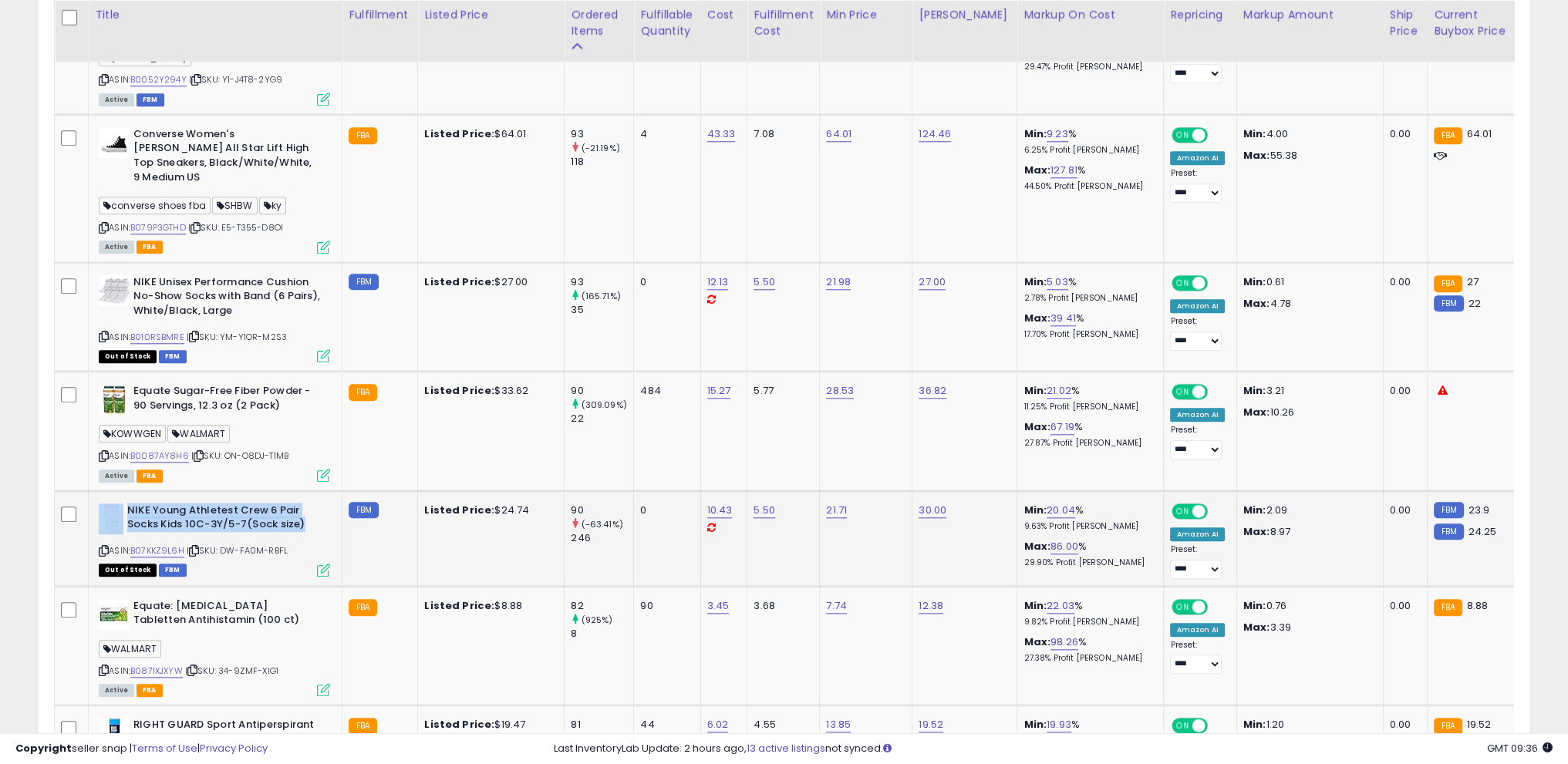
drag, startPoint x: 125, startPoint y: 431, endPoint x: 304, endPoint y: 444, distance: 179.5
click at [304, 504] on div "NIKE Young Athletest Crew 6 Pair Socks Kids 10C-3Y/5-7(Sock size)" at bounding box center [214, 519] width 232 height 32
copy div "NIKE Young Athletest Crew 6 Pair Socks Kids 10C-3Y/5-7(Sock size)"
click at [304, 504] on div "ASIN: B07KKZ9L6H | SKU: DW-FA0M-RBFL Out of Stock FBM" at bounding box center [214, 540] width 232 height 72
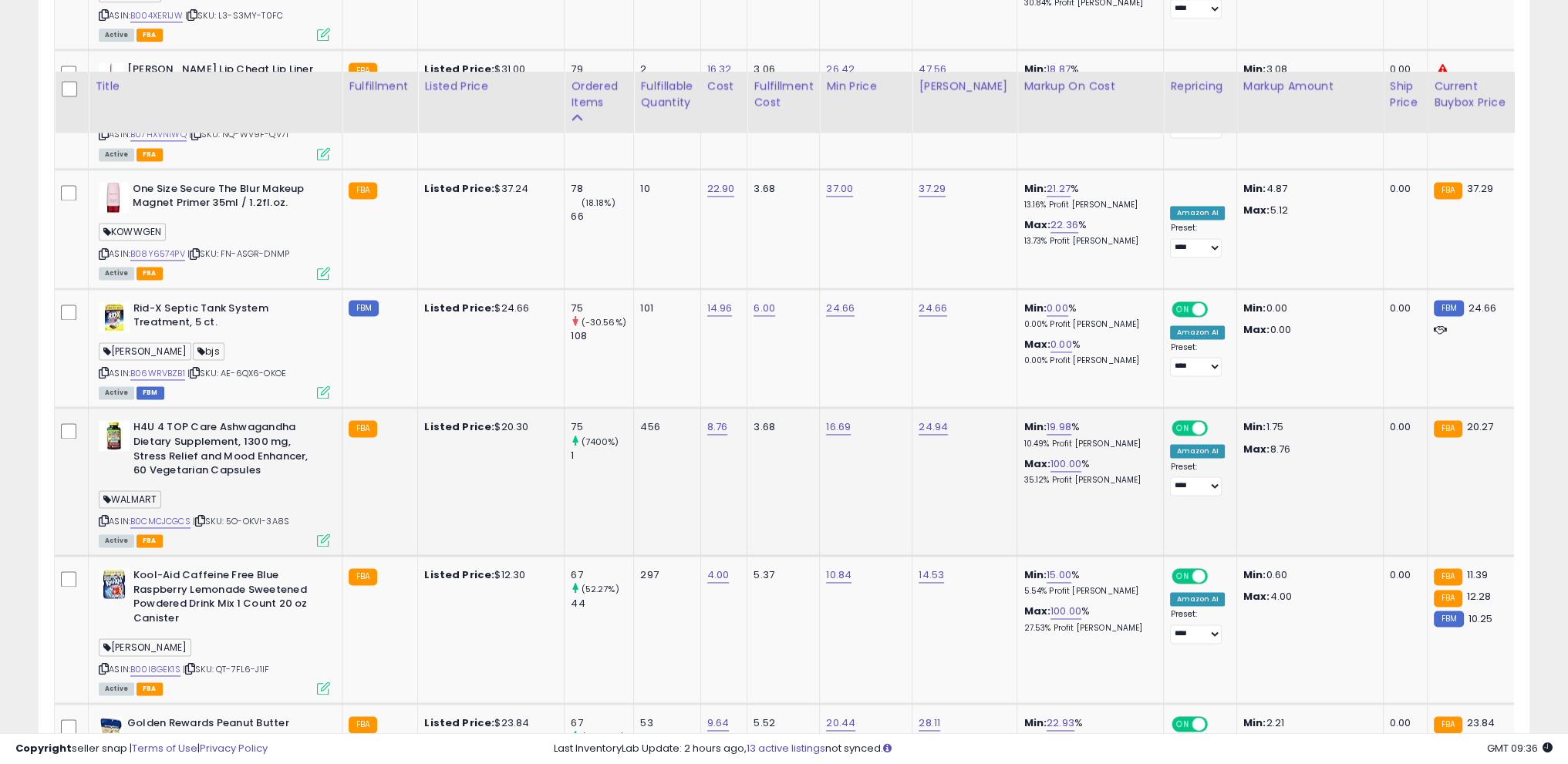
scroll to position [2967, 0]
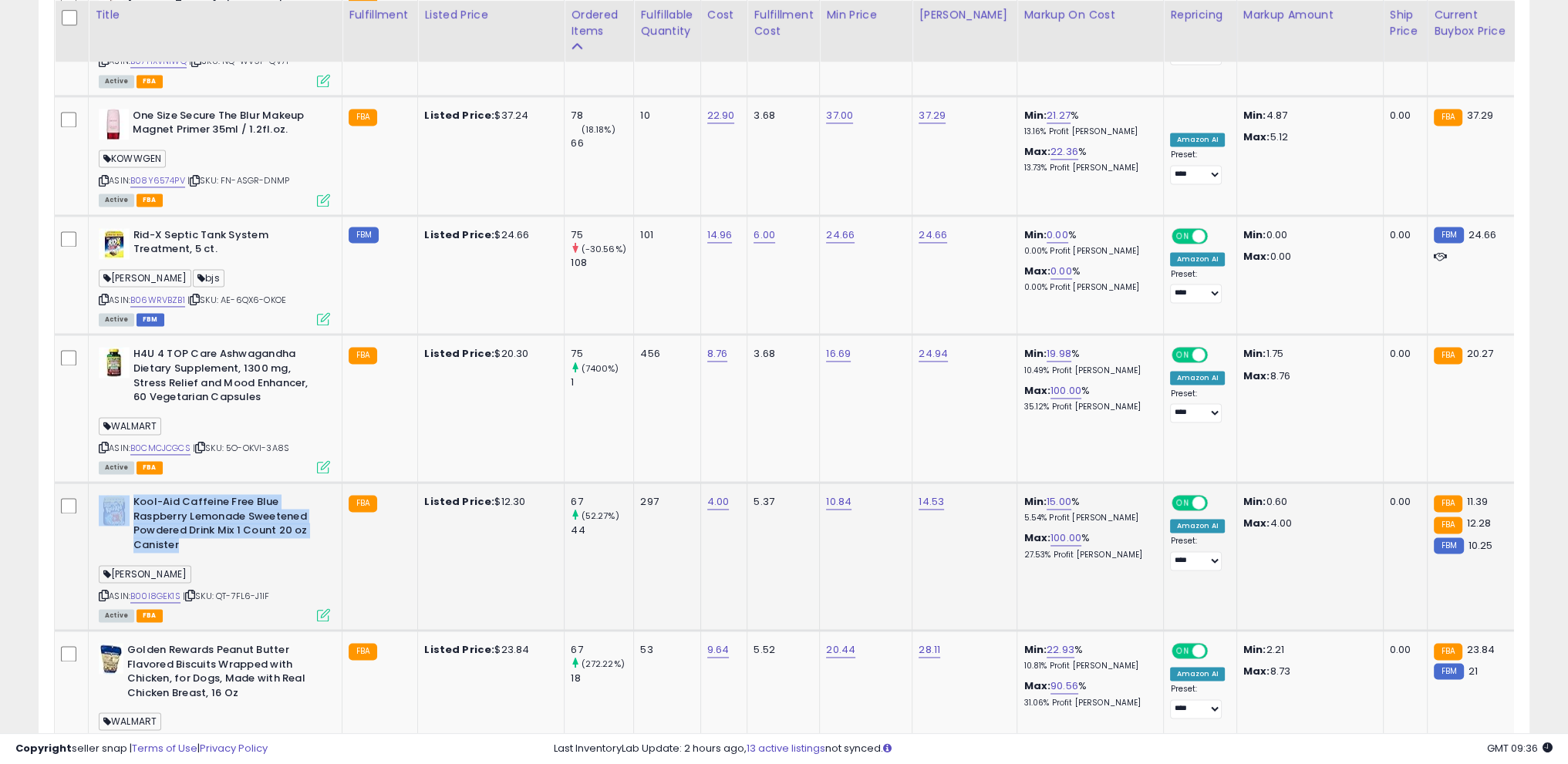
drag, startPoint x: 131, startPoint y: 422, endPoint x: 195, endPoint y: 472, distance: 81.2
click at [195, 495] on div "Kool-Aid Caffeine Free Blue Raspberry Lemonade Sweetened Powdered Drink Mix 1 C…" at bounding box center [214, 525] width 232 height 61
copy div "Kool-Aid Caffeine Free Blue Raspberry Lemonade Sweetened Powdered Drink Mix 1 C…"
click at [195, 495] on b "Kool-Aid Caffeine Free Blue Raspberry Lemonade Sweetened Powdered Drink Mix 1 C…" at bounding box center [228, 525] width 188 height 61
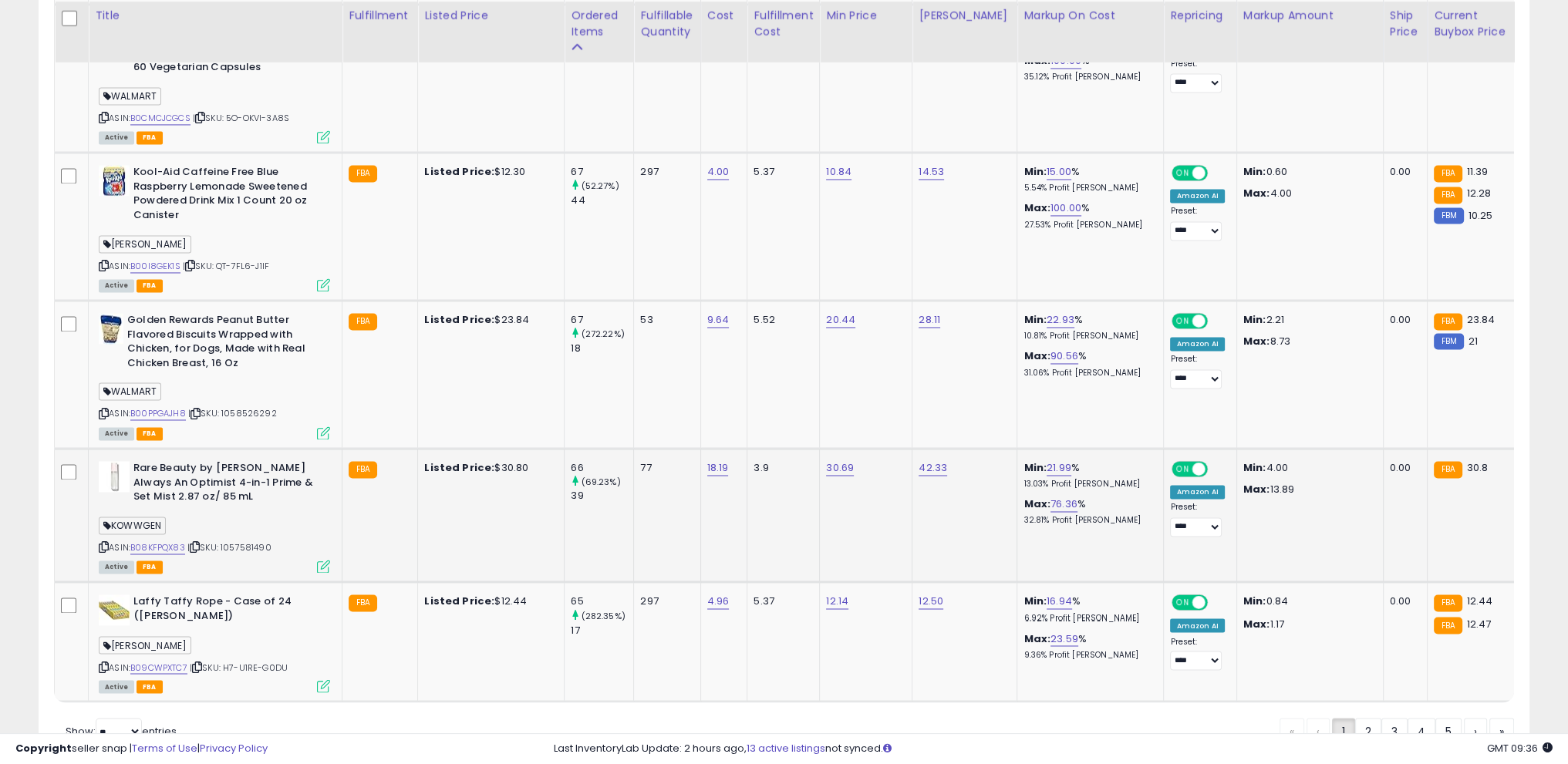
scroll to position [3297, 0]
click at [1408, 718] on link "2" at bounding box center [1421, 731] width 27 height 27
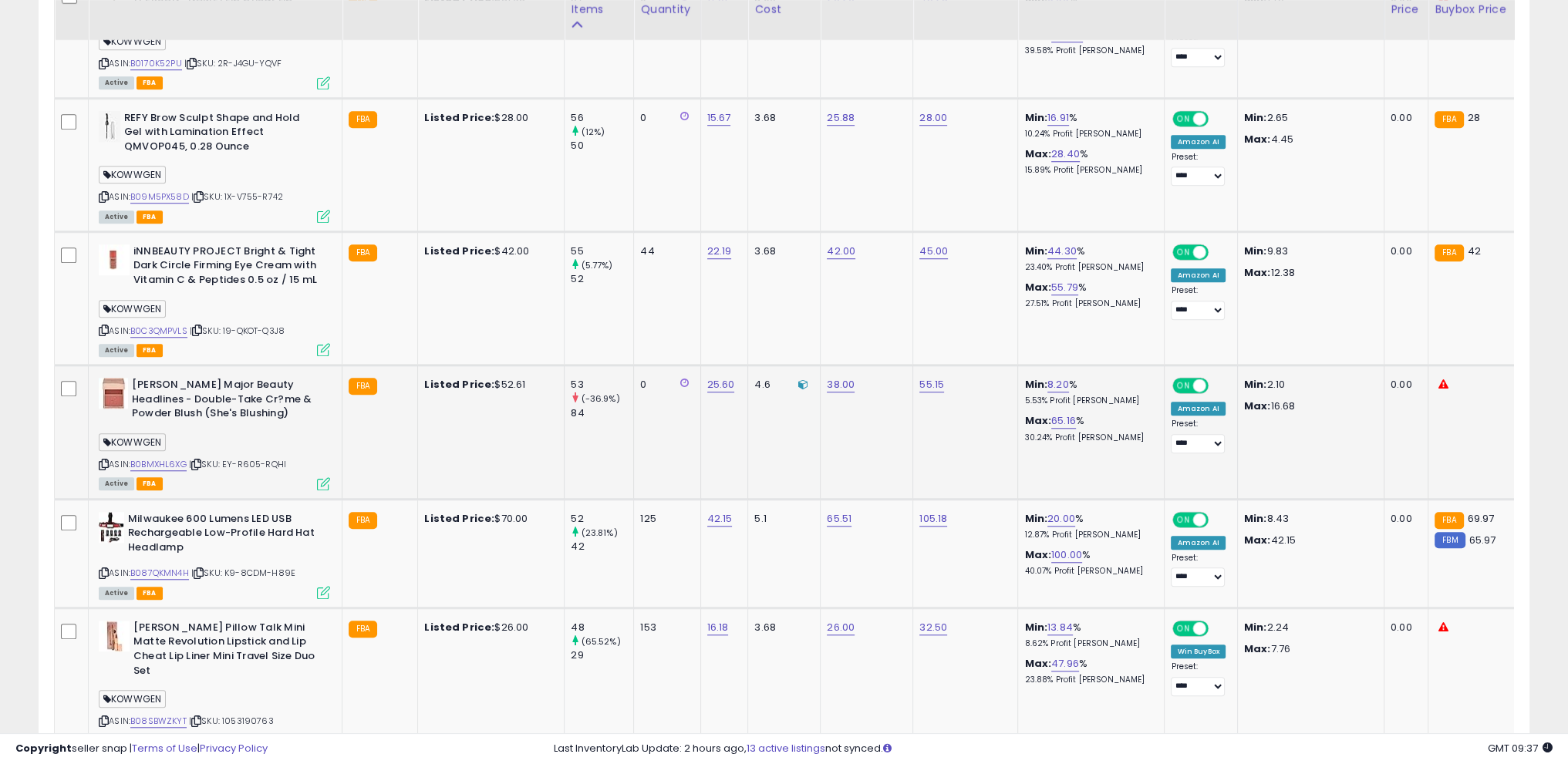
scroll to position [1733, 0]
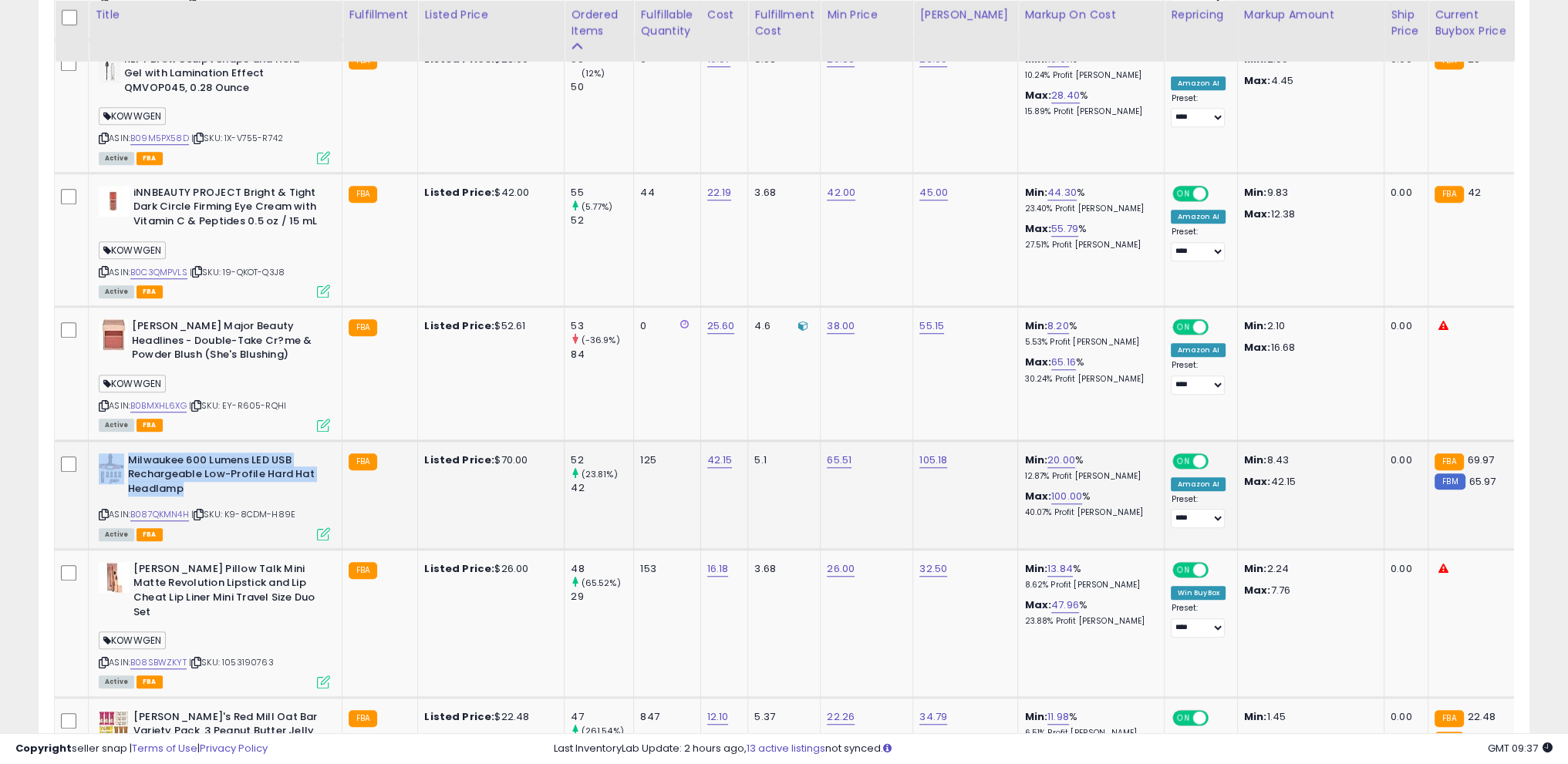
drag, startPoint x: 125, startPoint y: 424, endPoint x: 201, endPoint y: 462, distance: 85.0
click at [201, 462] on div "Milwaukee 600 Lumens LED USB Rechargeable Low-Profile Hard Hat Headlamp" at bounding box center [214, 477] width 232 height 47
copy div "Milwaukee 600 Lumens LED USB Rechargeable Low-Profile Hard Hat Headlamp"
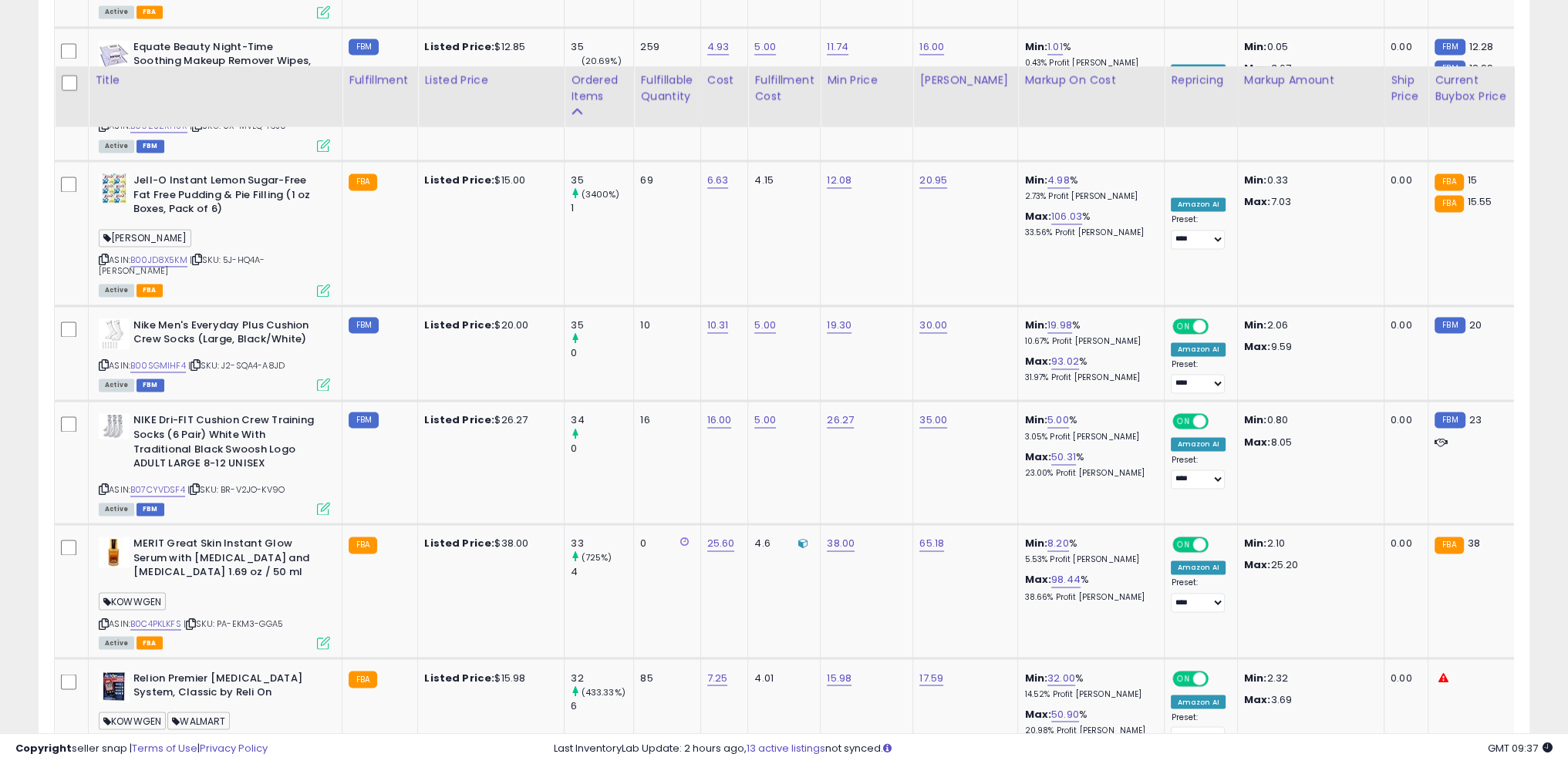
scroll to position [3408, 0]
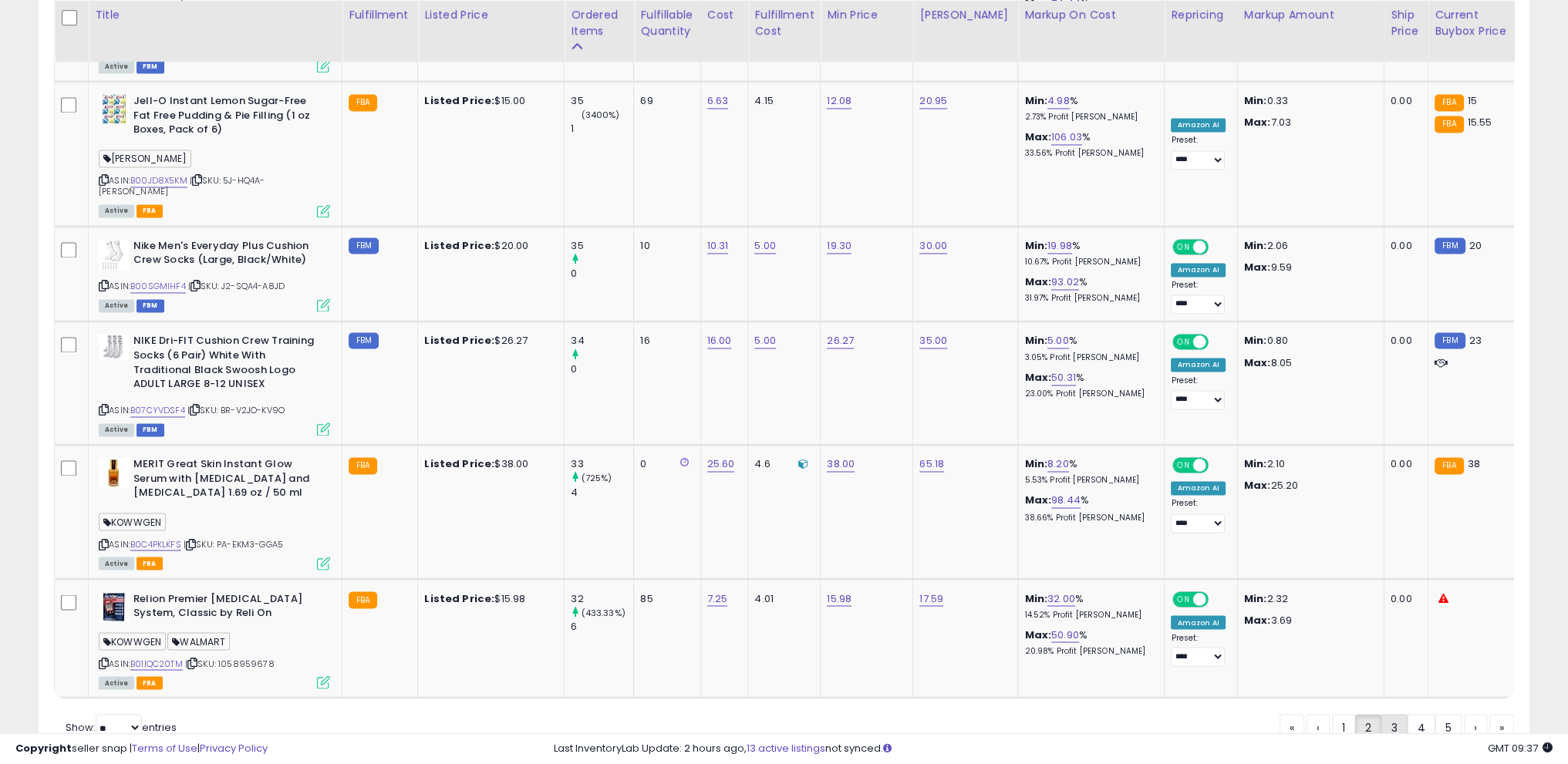
click at [1436, 714] on link "3" at bounding box center [1449, 727] width 27 height 27
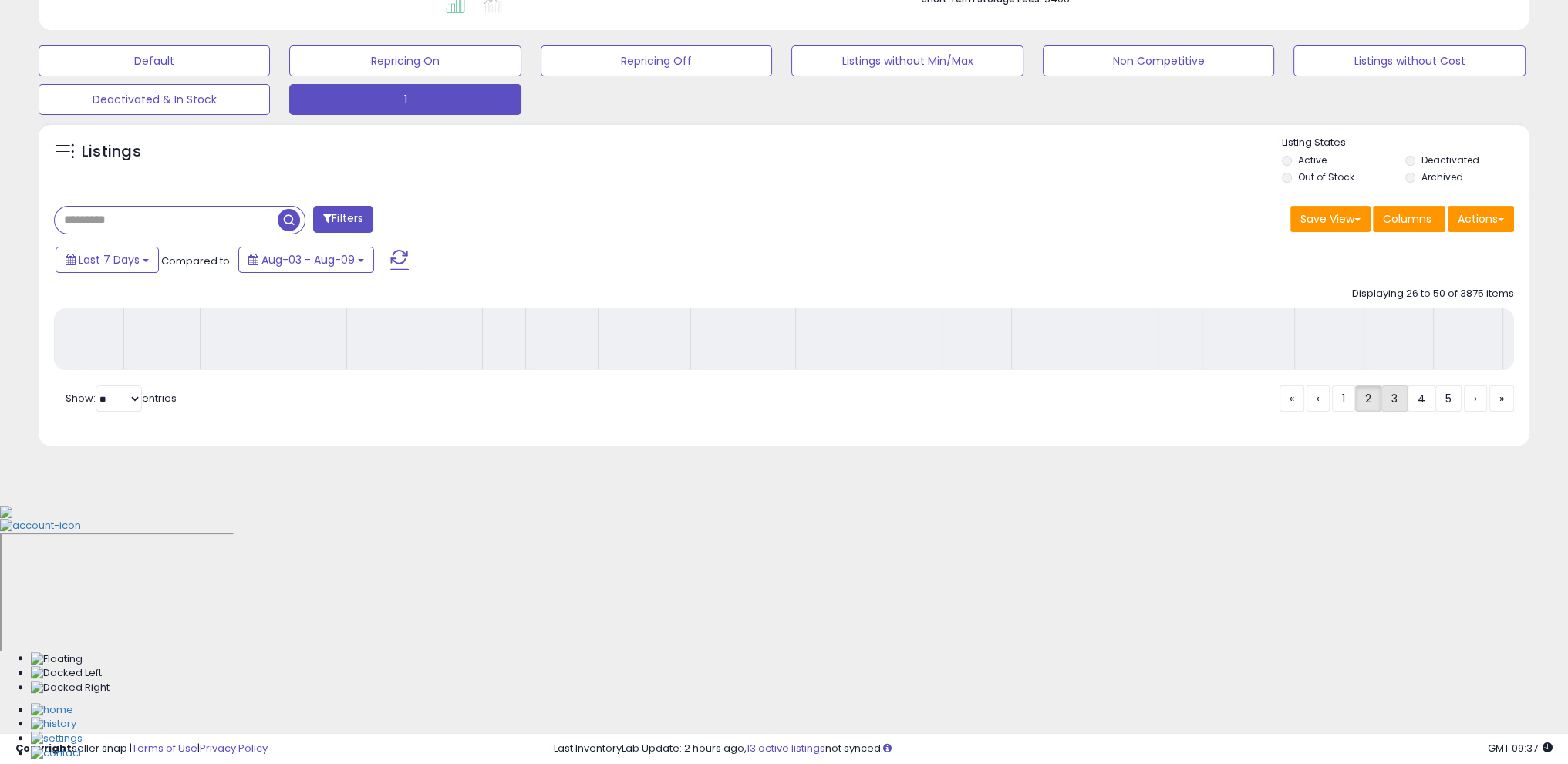
scroll to position [191, 0]
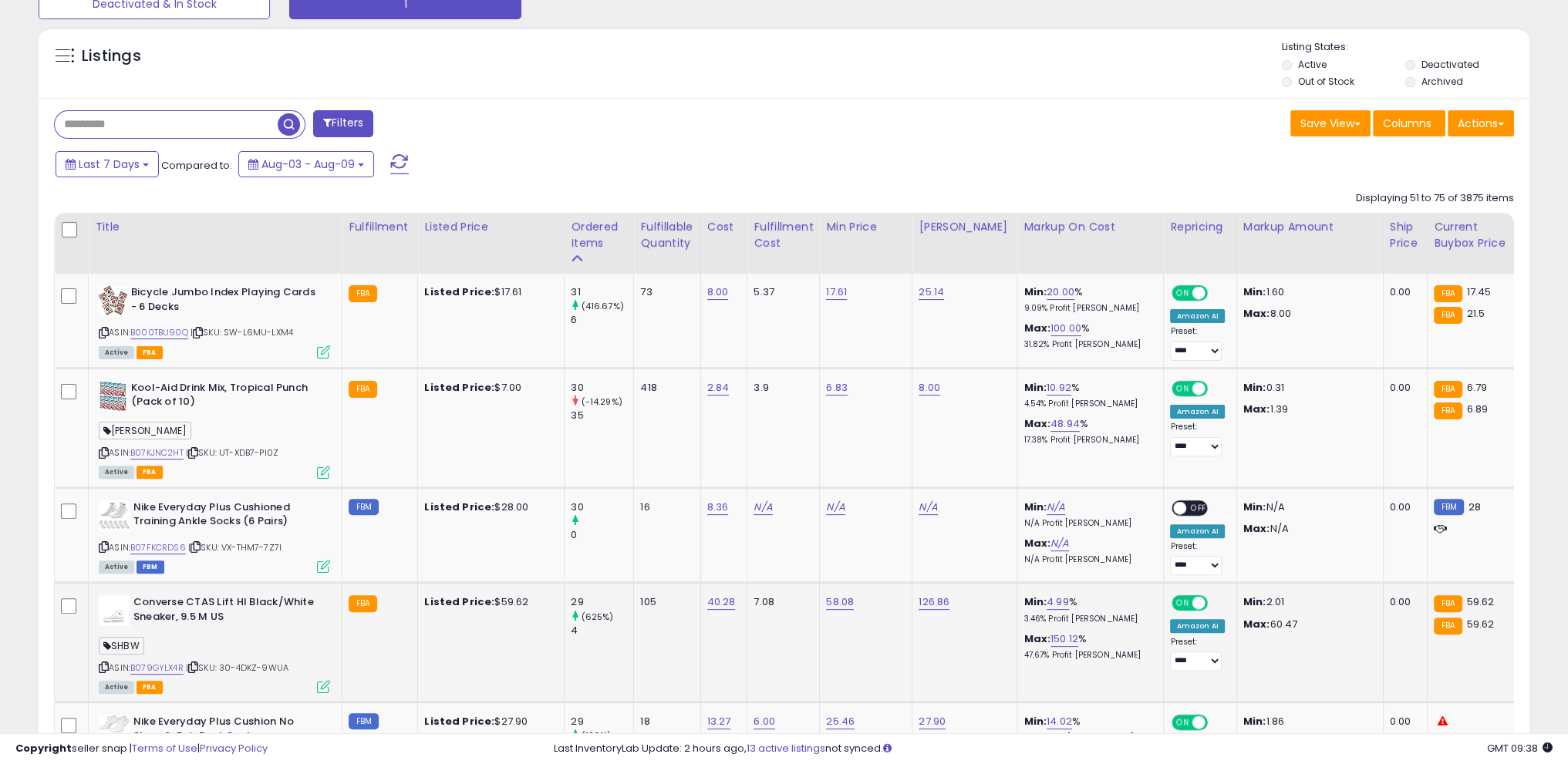
scroll to position [500, 0]
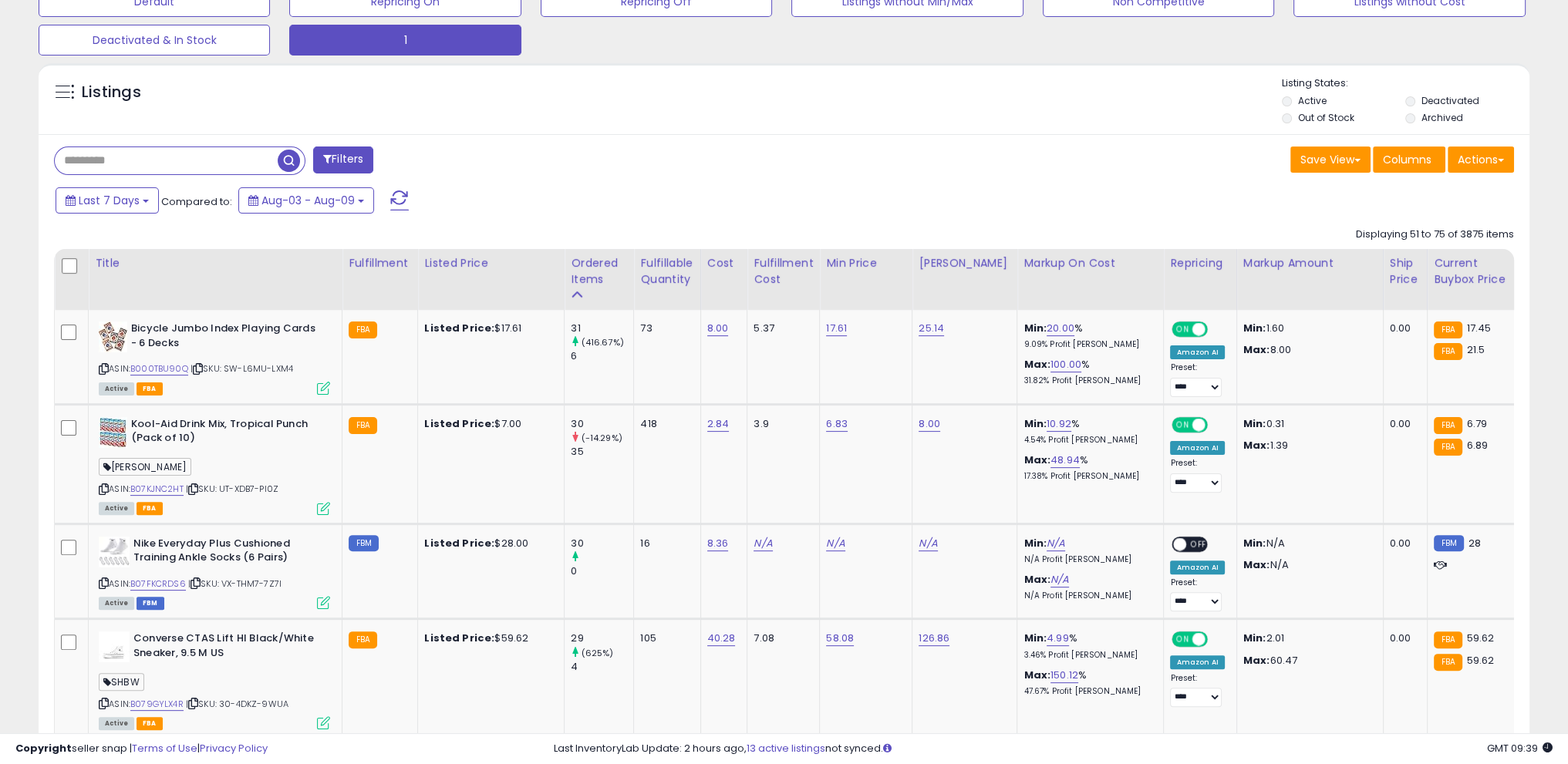
drag, startPoint x: 0, startPoint y: 518, endPoint x: 20, endPoint y: 545, distance: 33.6
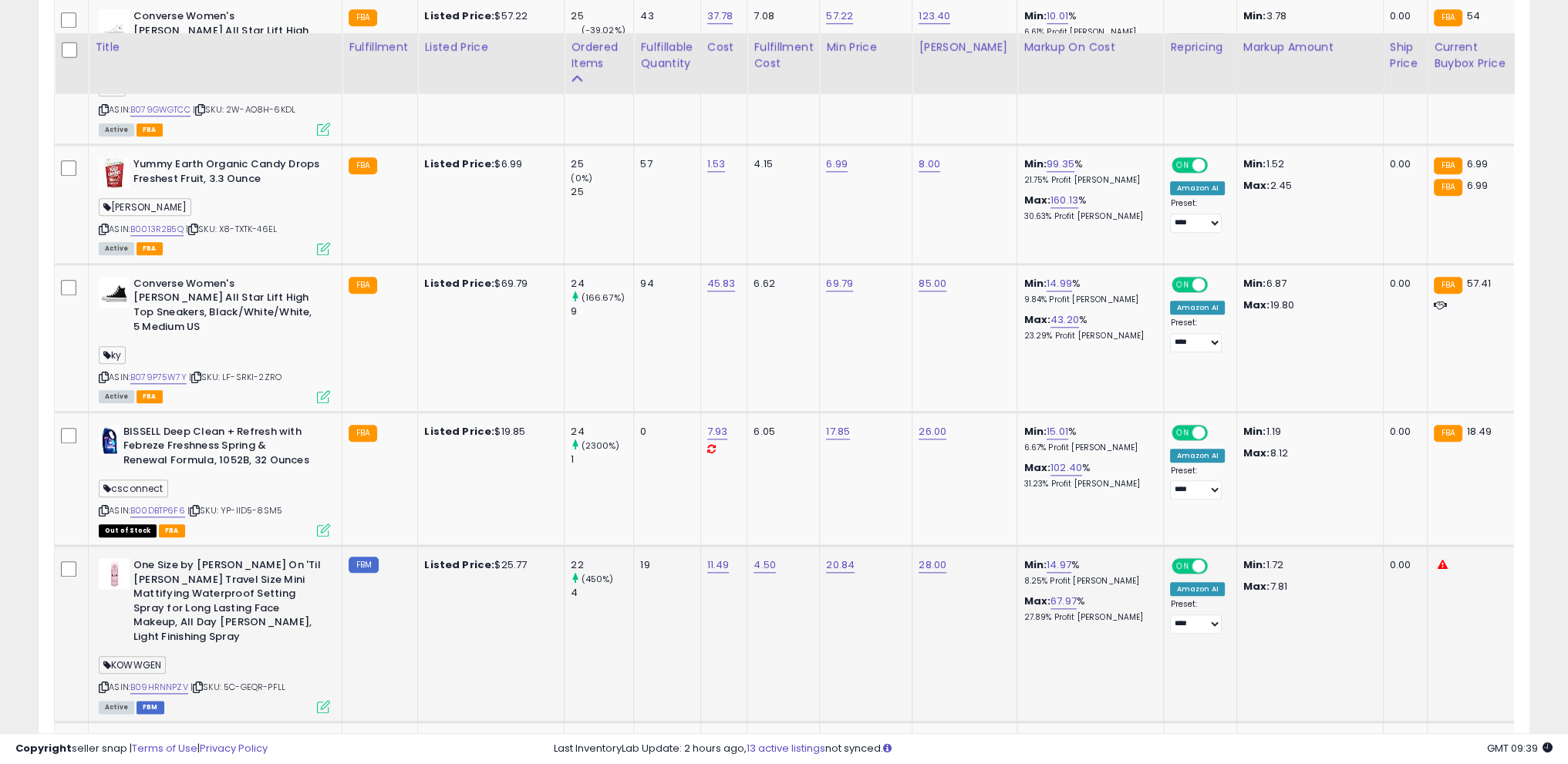
scroll to position [2272, 0]
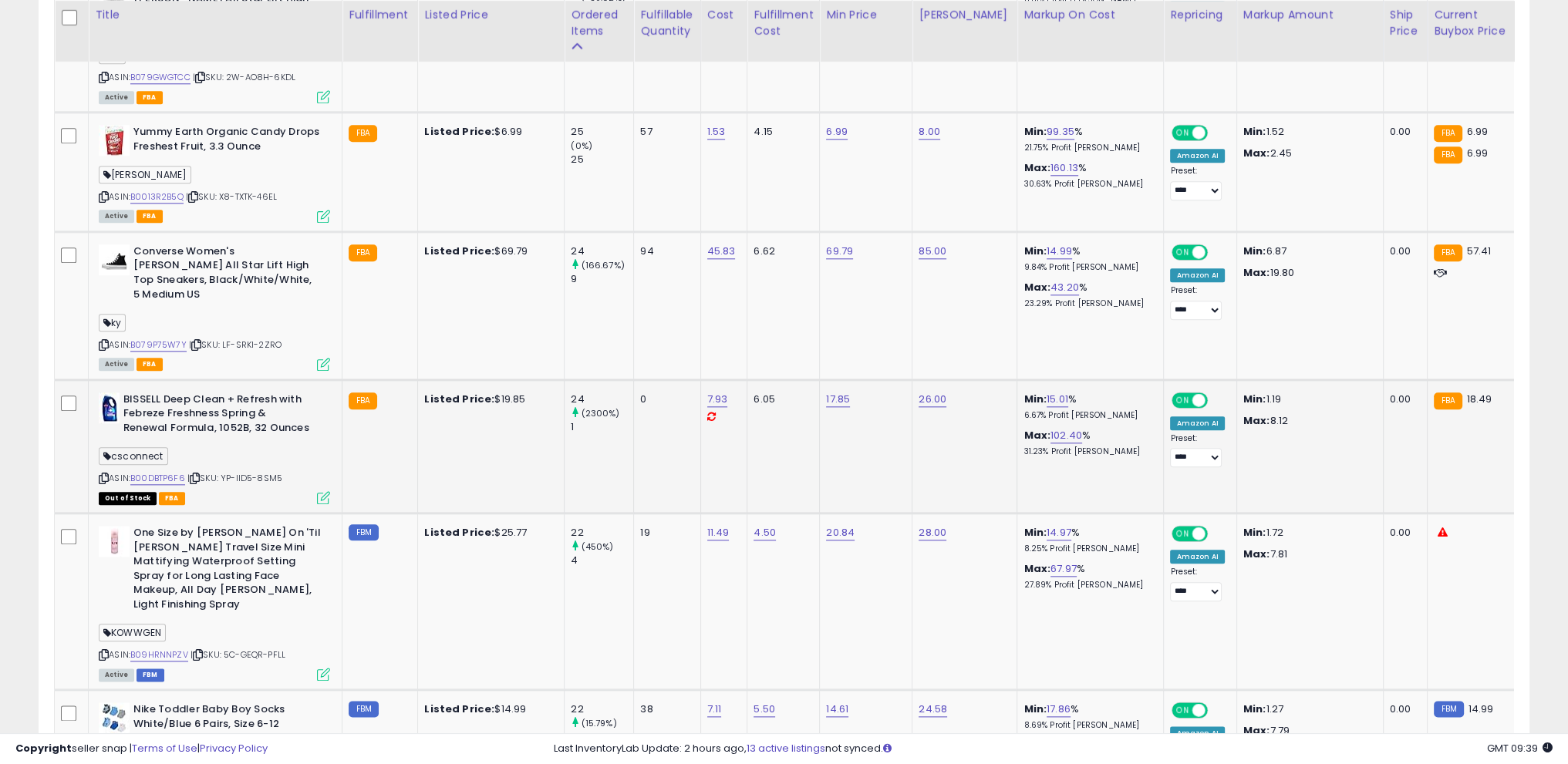
click at [106, 474] on icon at bounding box center [103, 478] width 10 height 9
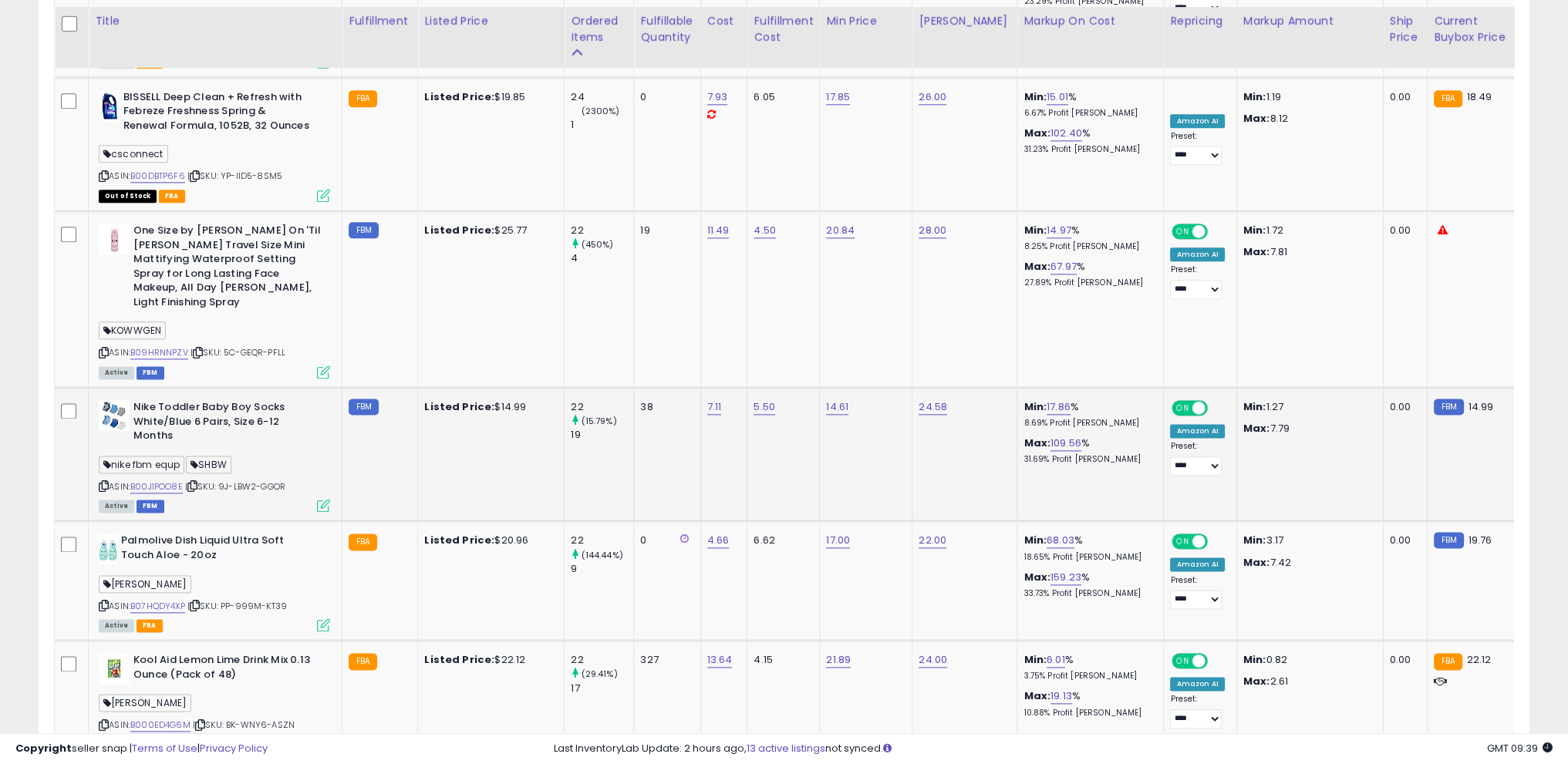
scroll to position [2581, 0]
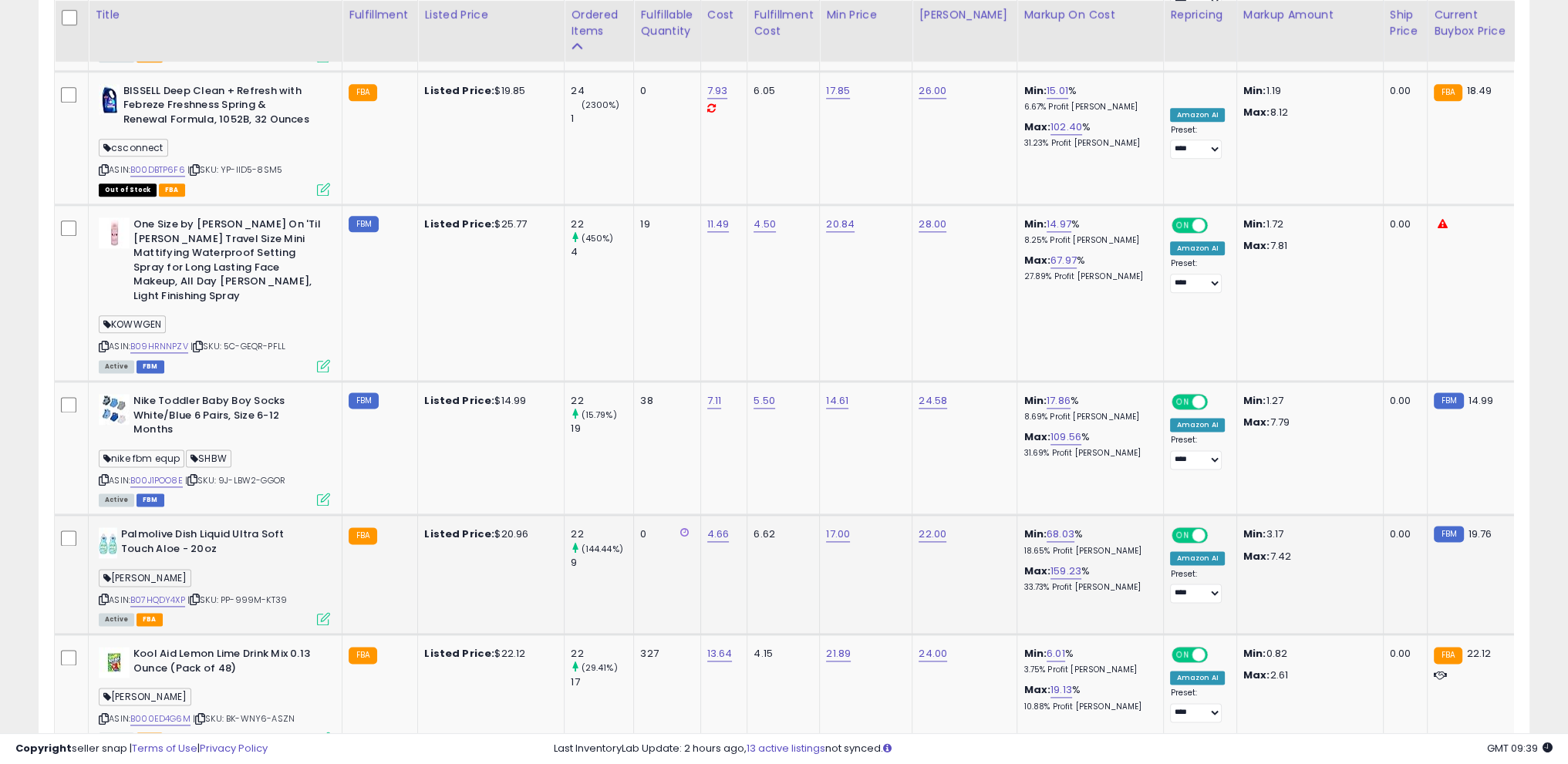
drag, startPoint x: 101, startPoint y: 508, endPoint x: 114, endPoint y: 480, distance: 30.9
click at [101, 595] on icon at bounding box center [103, 599] width 10 height 9
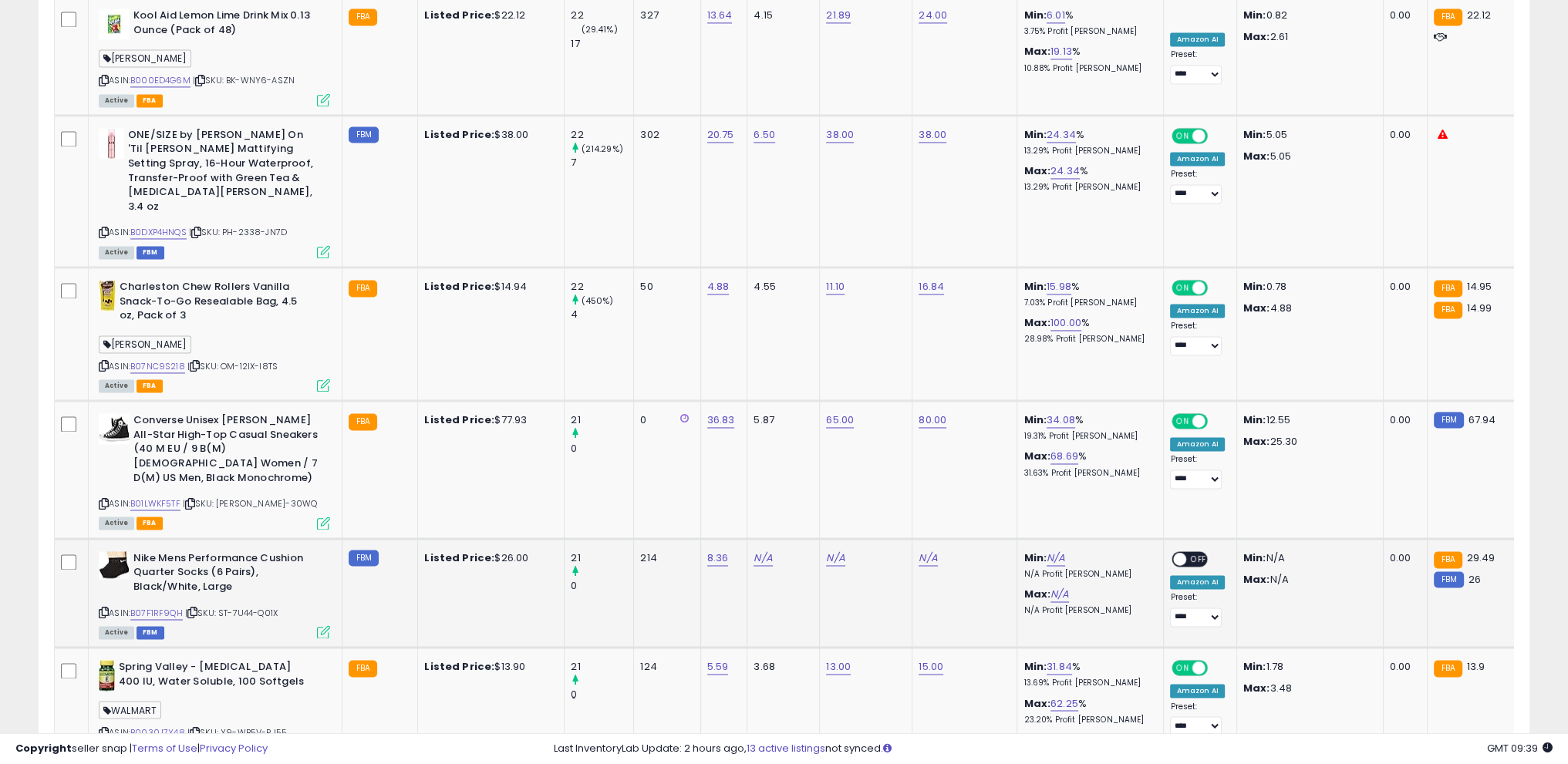
scroll to position [3346, 0]
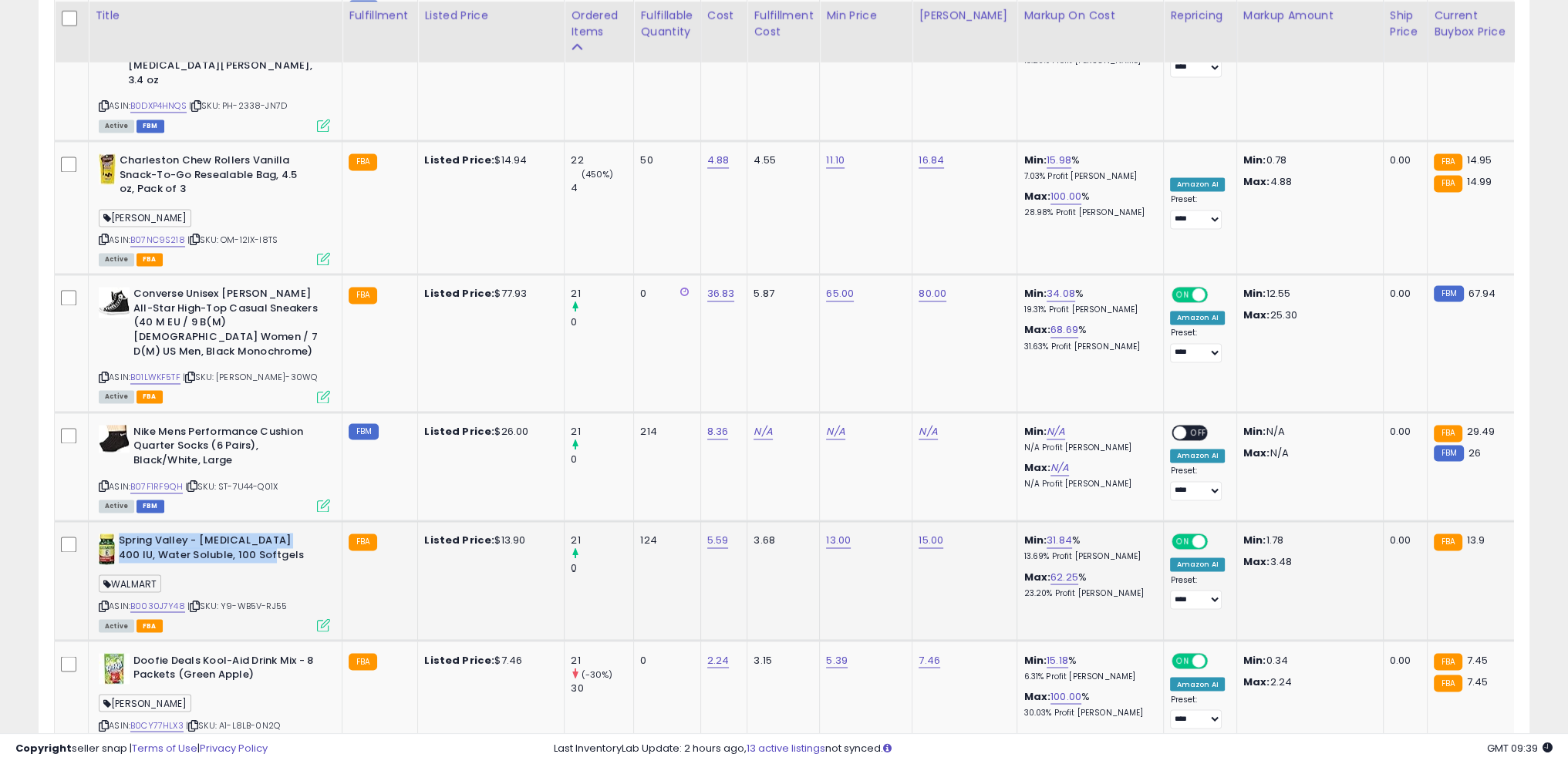
drag, startPoint x: 120, startPoint y: 400, endPoint x: 282, endPoint y: 420, distance: 163.2
click at [282, 533] on b "Spring Valley - [MEDICAL_DATA] 400 IU, Water Soluble, 100 Softgels" at bounding box center [213, 549] width 188 height 32
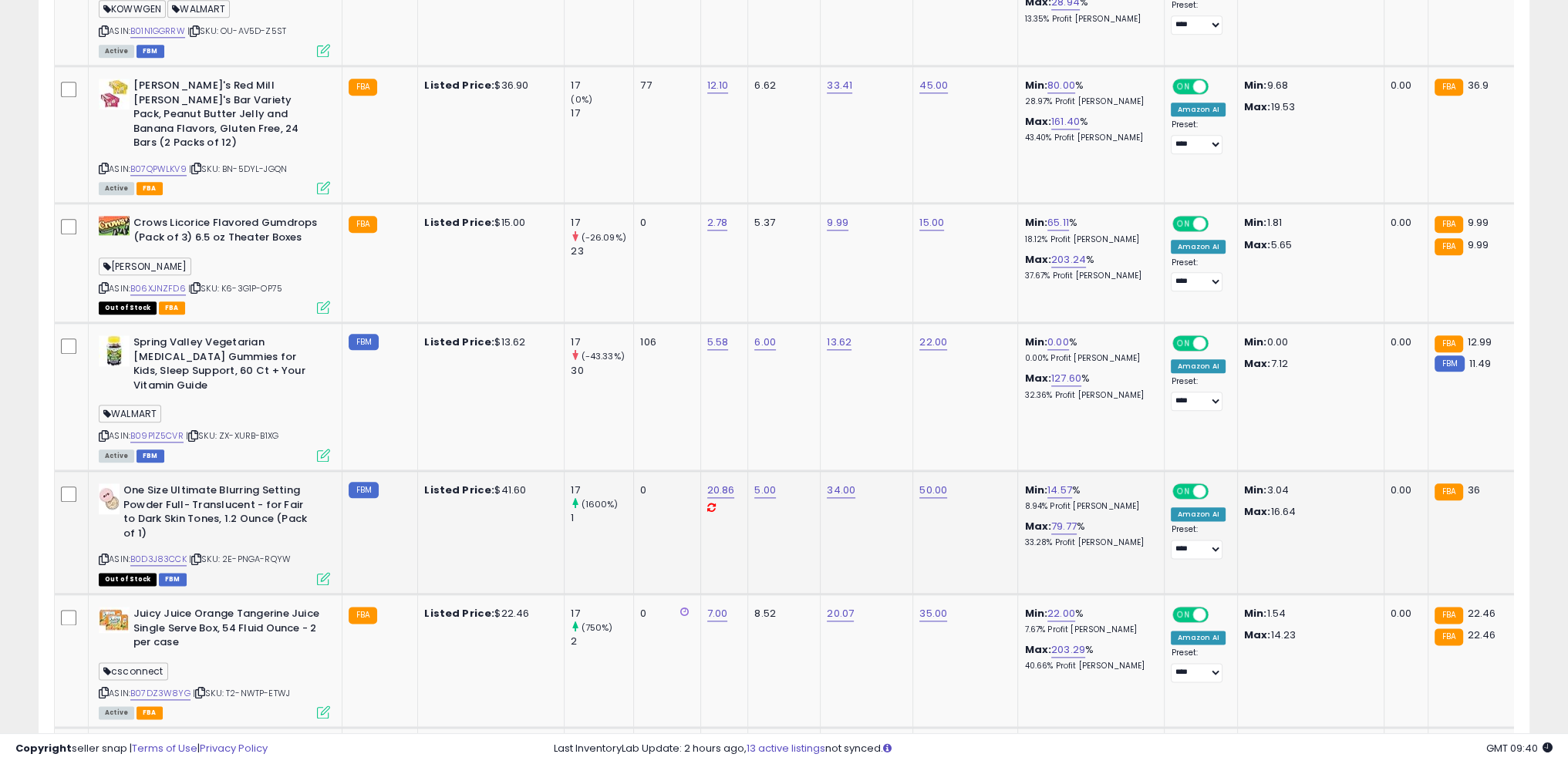
scroll to position [2427, 0]
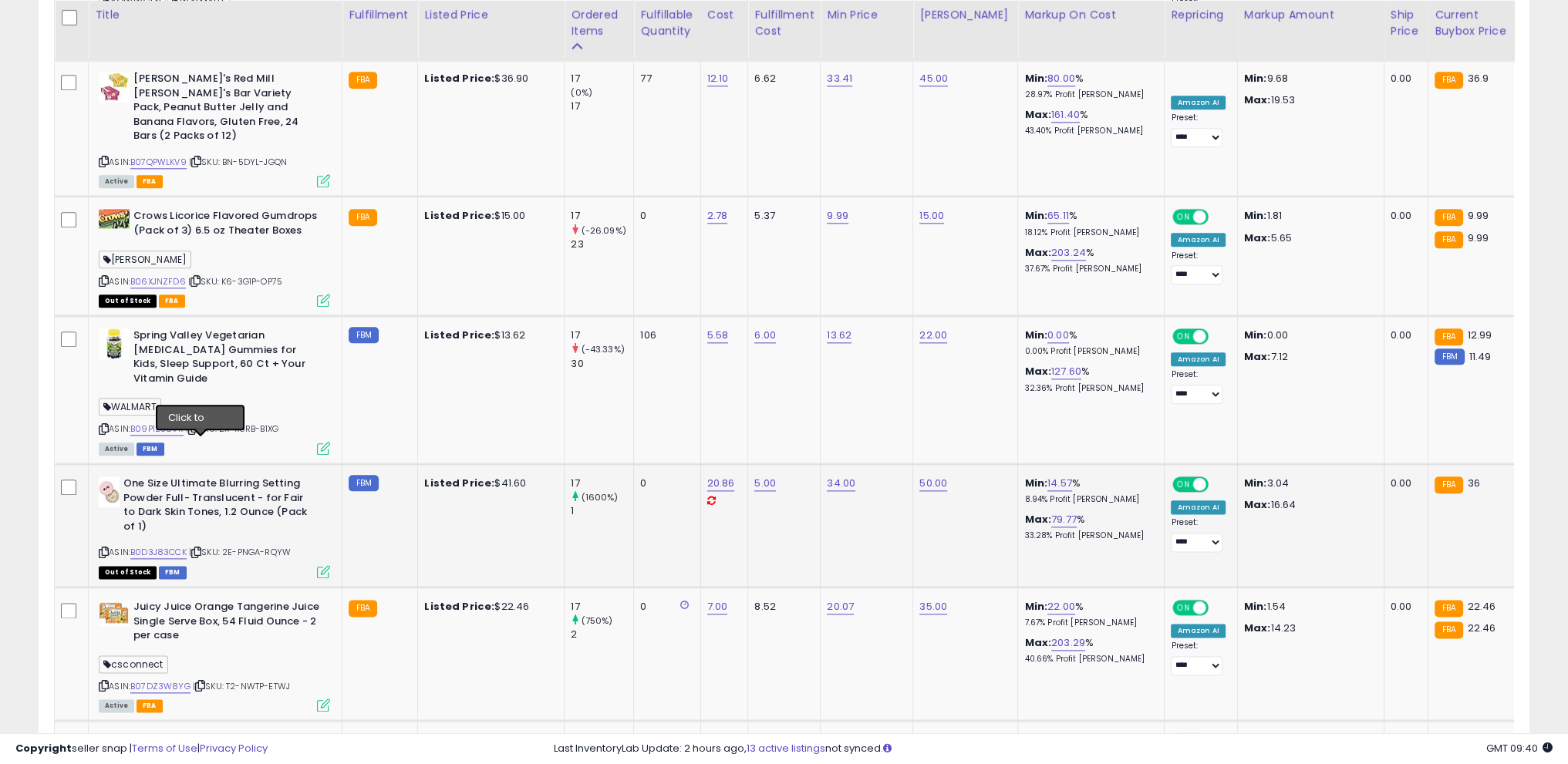
click at [201, 548] on icon at bounding box center [196, 552] width 10 height 9
click at [103, 548] on icon at bounding box center [103, 552] width 10 height 9
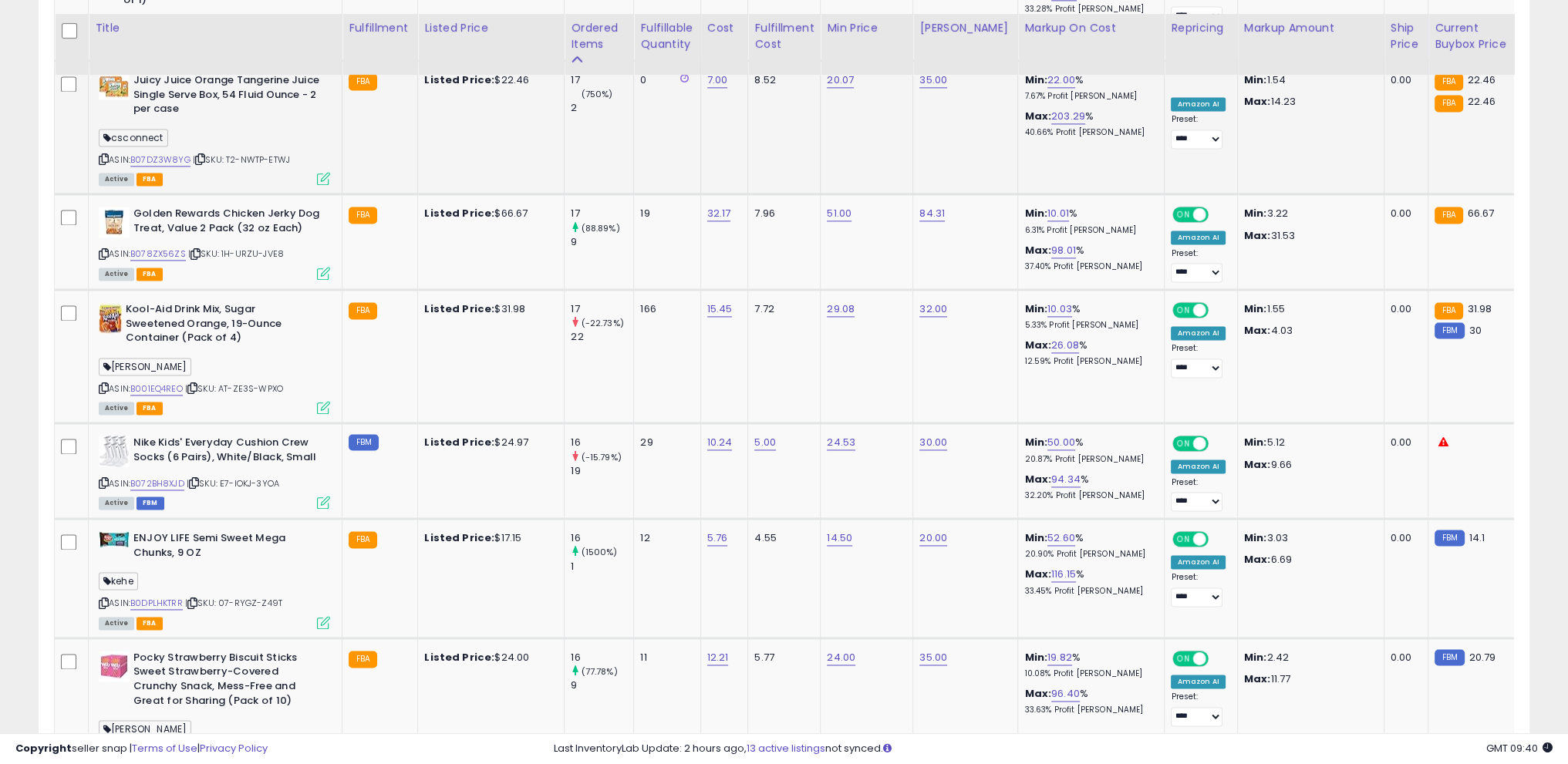
scroll to position [2967, 0]
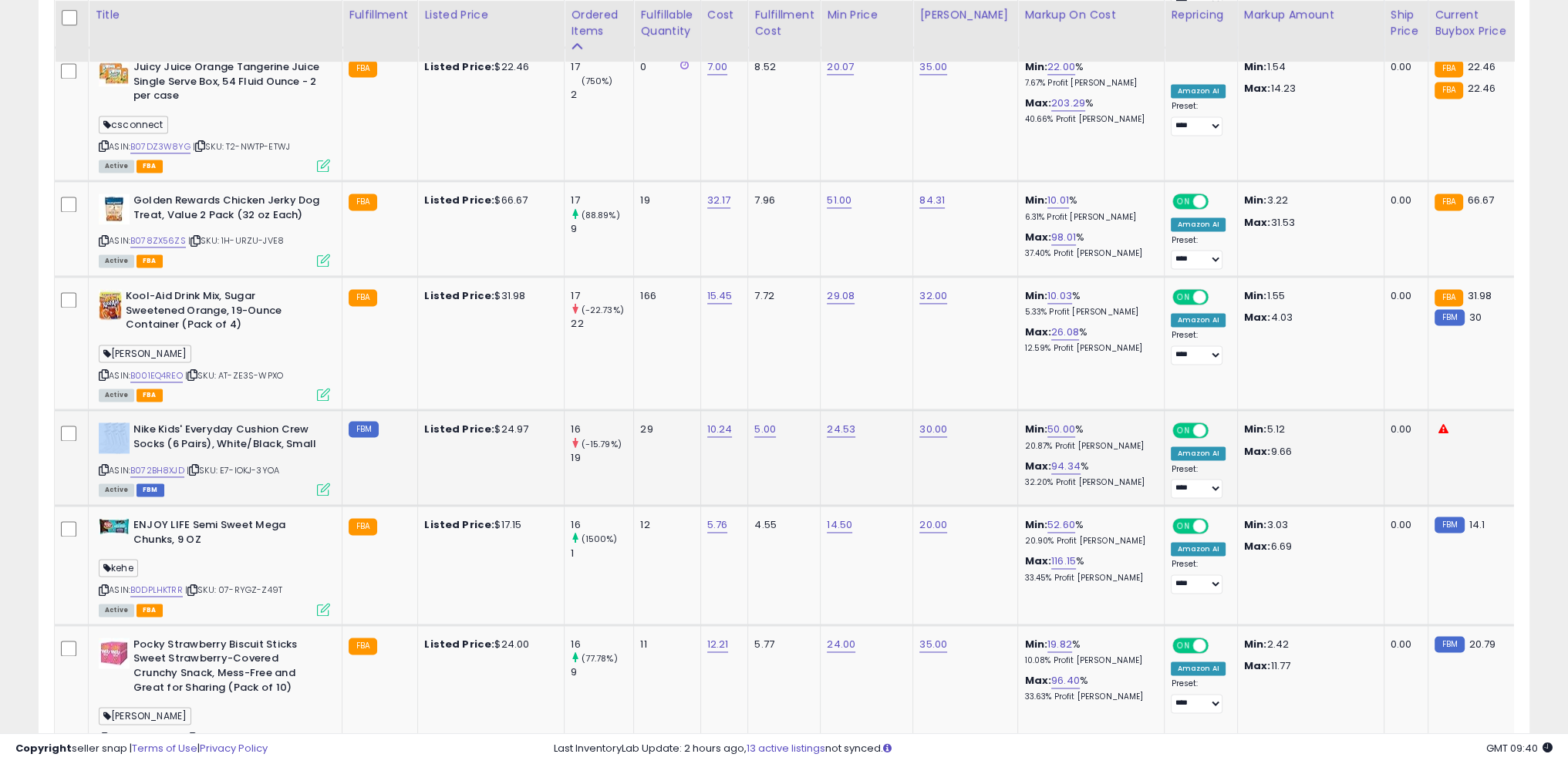
drag, startPoint x: 132, startPoint y: 319, endPoint x: 327, endPoint y: 336, distance: 195.7
click at [327, 422] on div "Nike Kids' Everyday Cushion Crew Socks (6 Pairs), White/Black, Small" at bounding box center [214, 438] width 232 height 32
copy img
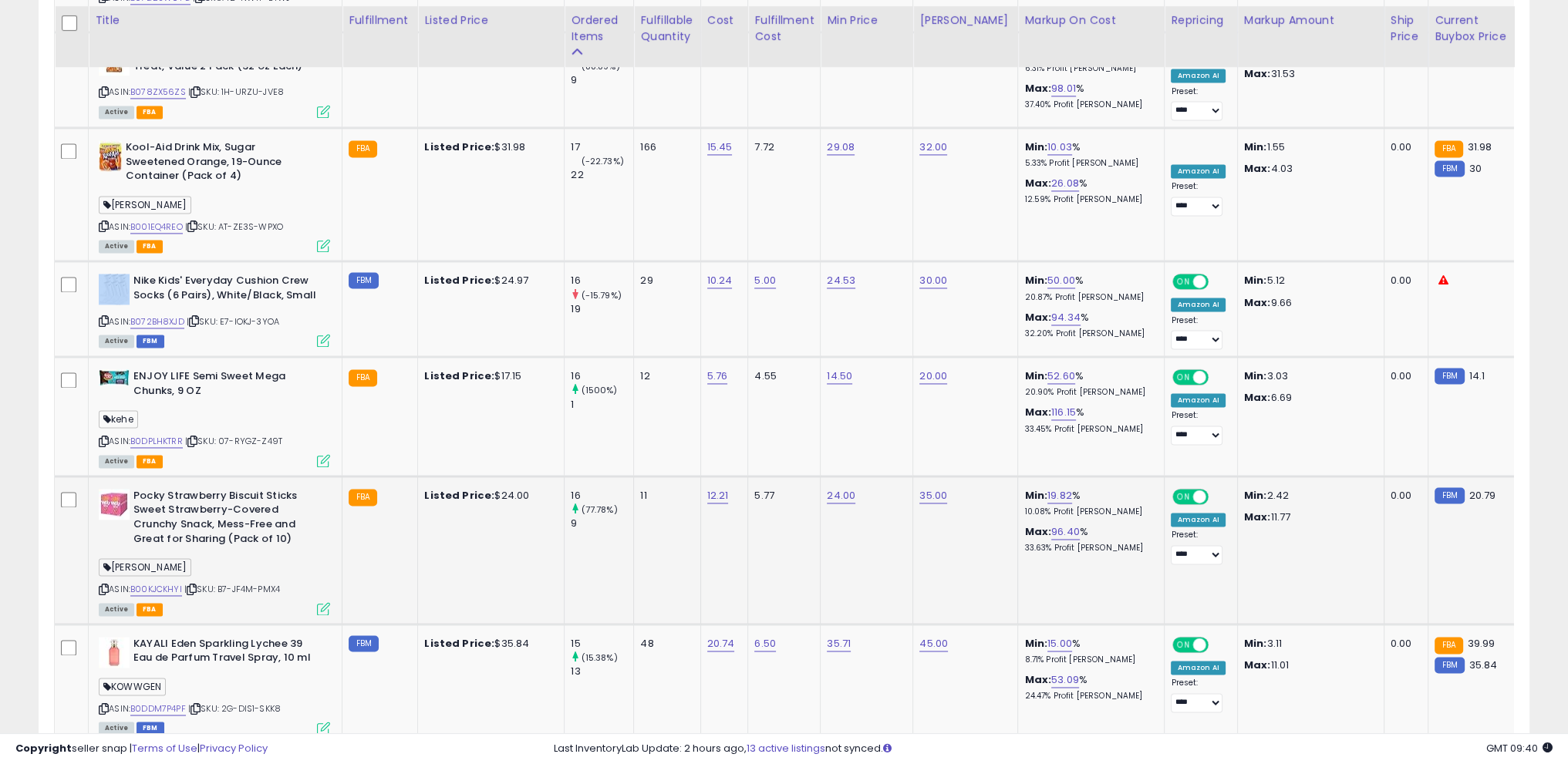
scroll to position [3121, 0]
